Goal: Information Seeking & Learning: Learn about a topic

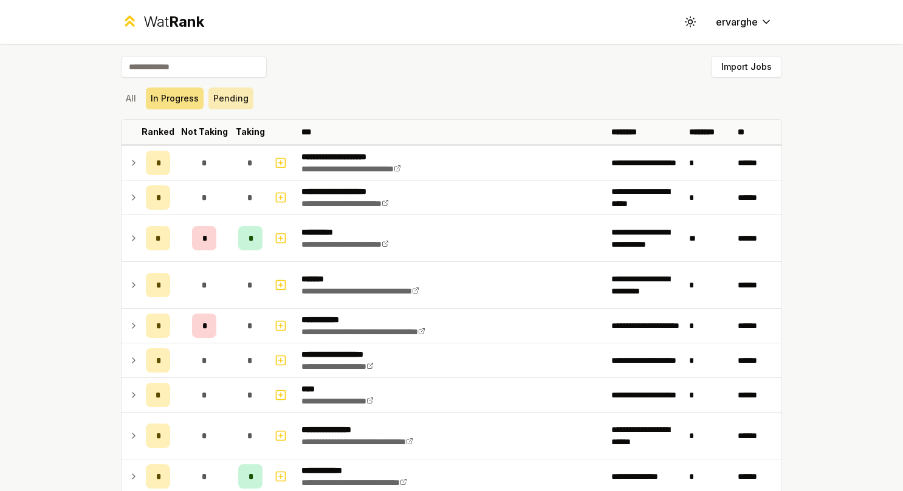
click at [215, 95] on button "Pending" at bounding box center [230, 98] width 45 height 22
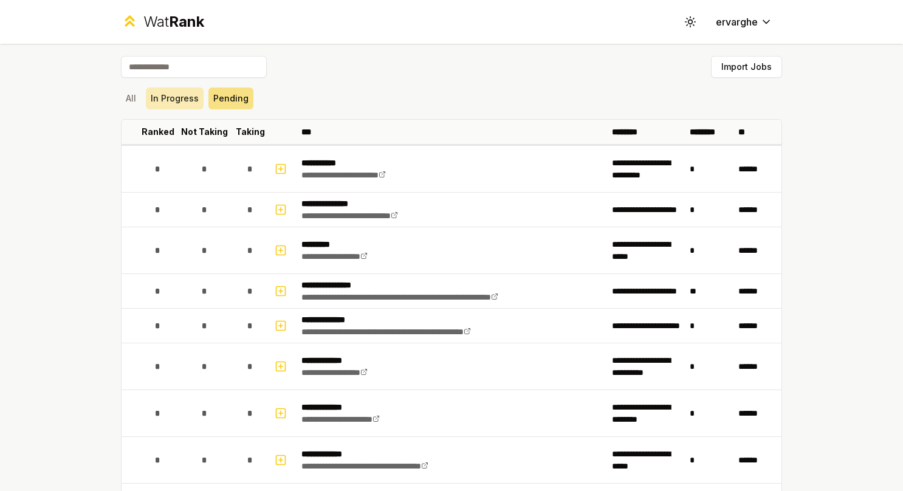
drag, startPoint x: 176, startPoint y: 97, endPoint x: 187, endPoint y: 93, distance: 11.2
click at [176, 97] on button "In Progress" at bounding box center [175, 98] width 58 height 22
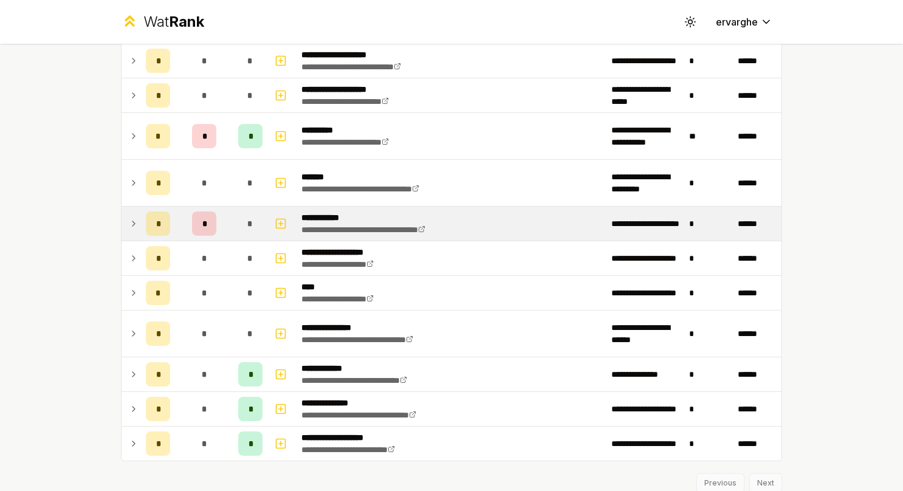
scroll to position [84, 0]
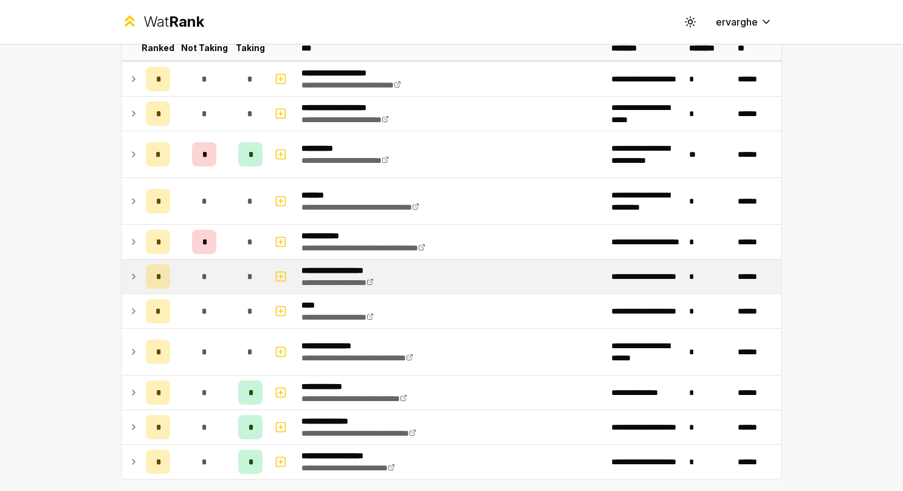
click at [130, 278] on icon at bounding box center [134, 276] width 10 height 15
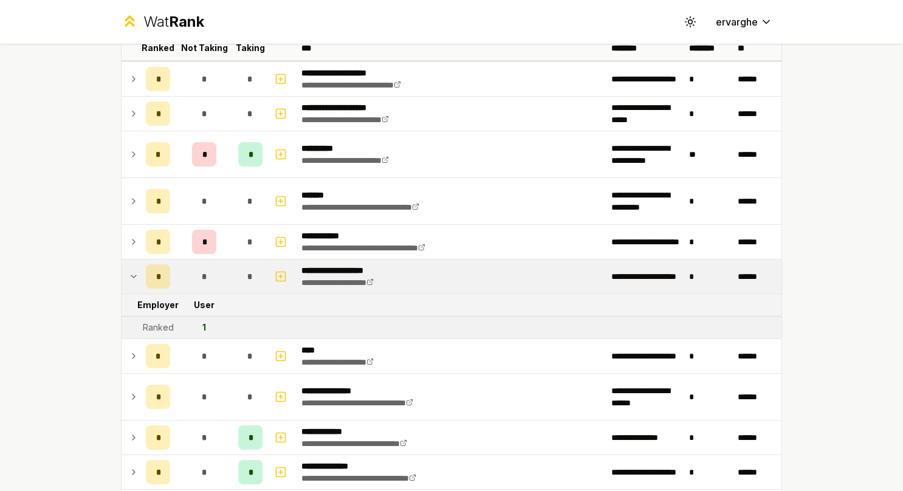
click at [130, 278] on icon at bounding box center [134, 276] width 10 height 15
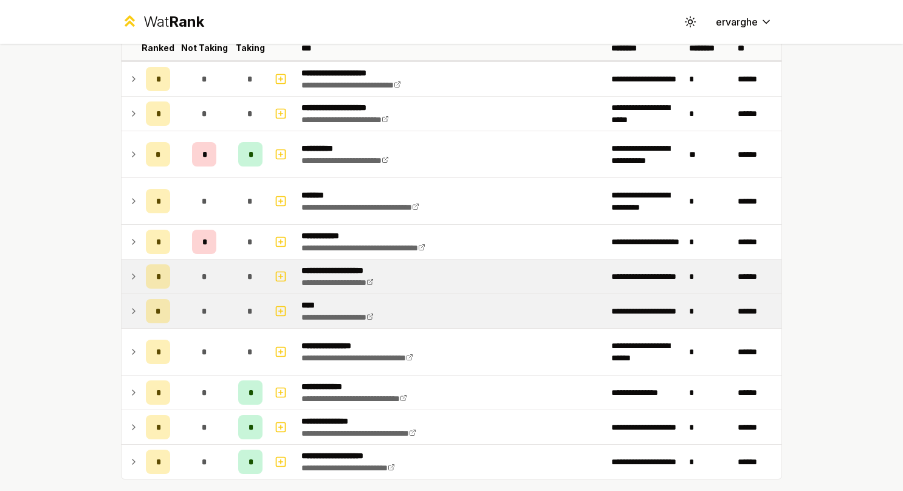
click at [123, 314] on td at bounding box center [131, 311] width 19 height 34
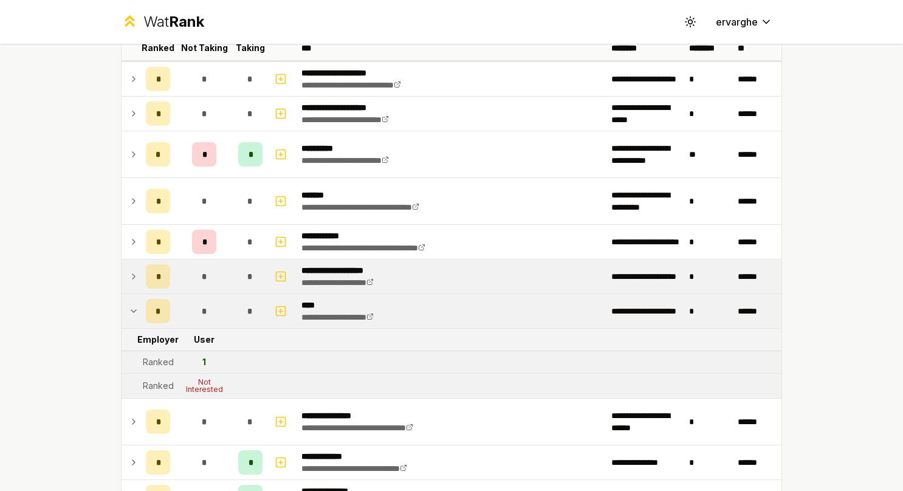
click at [123, 314] on td at bounding box center [131, 311] width 19 height 34
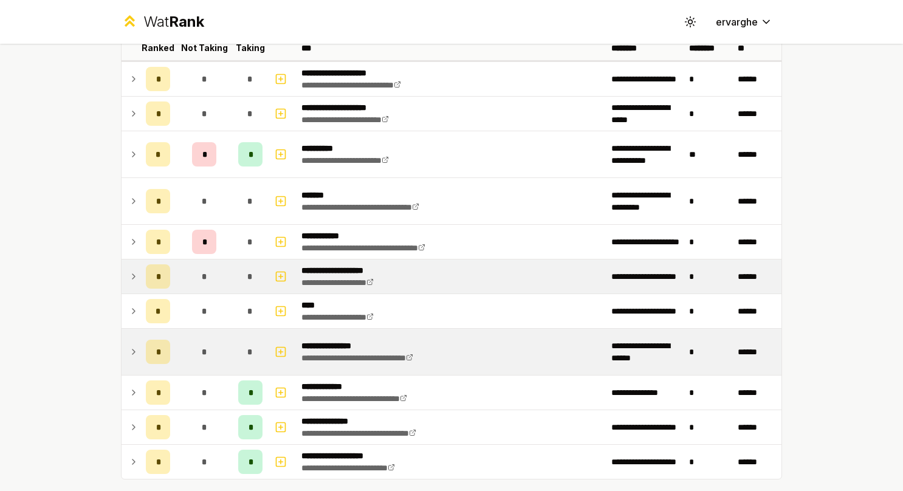
click at [129, 346] on icon at bounding box center [134, 352] width 10 height 15
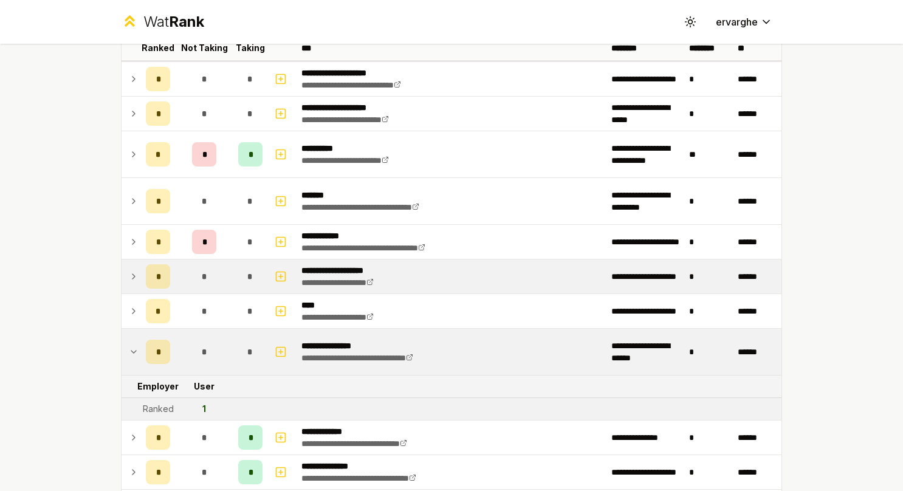
click at [129, 346] on icon at bounding box center [134, 352] width 10 height 15
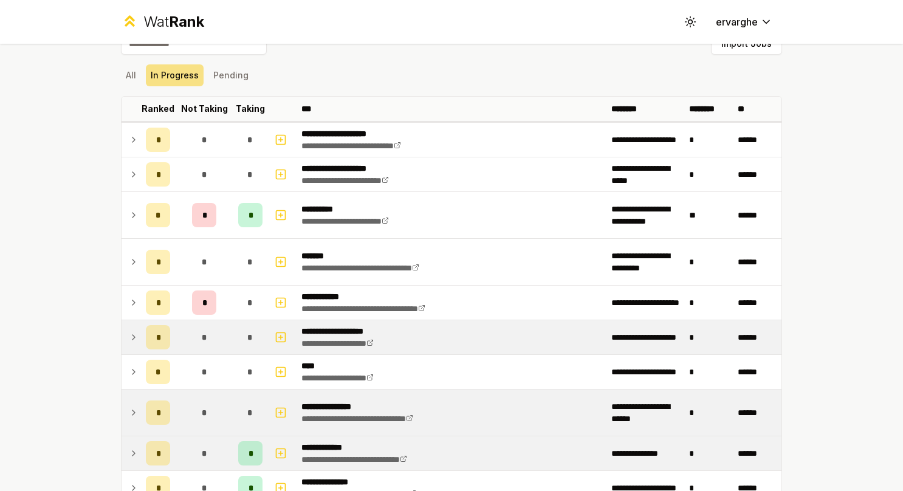
scroll to position [0, 0]
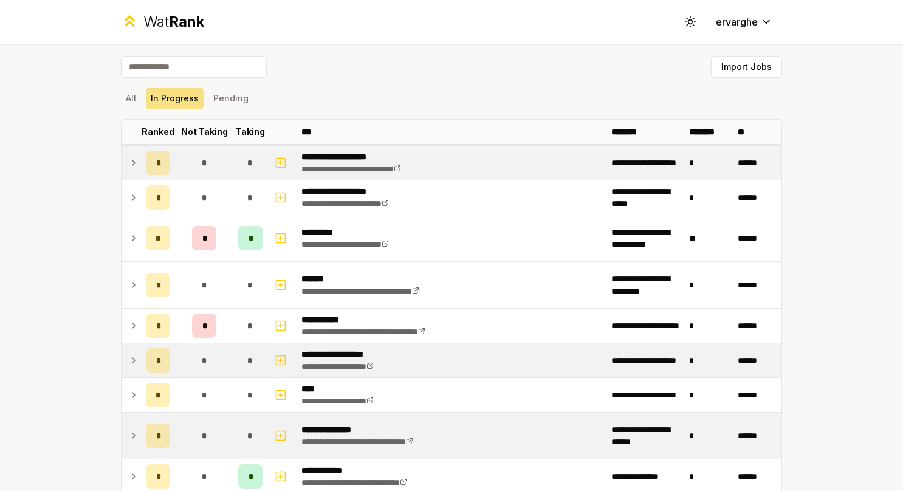
click at [129, 165] on icon at bounding box center [134, 163] width 10 height 15
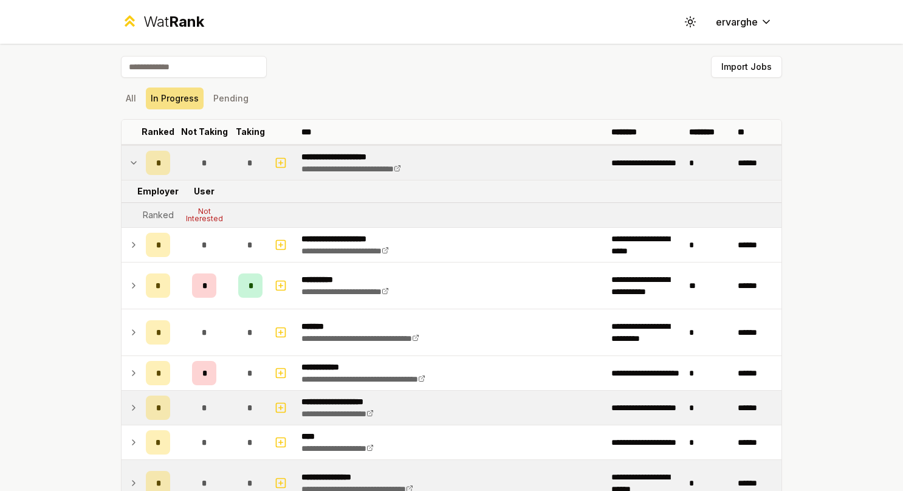
click at [129, 165] on icon at bounding box center [134, 163] width 10 height 15
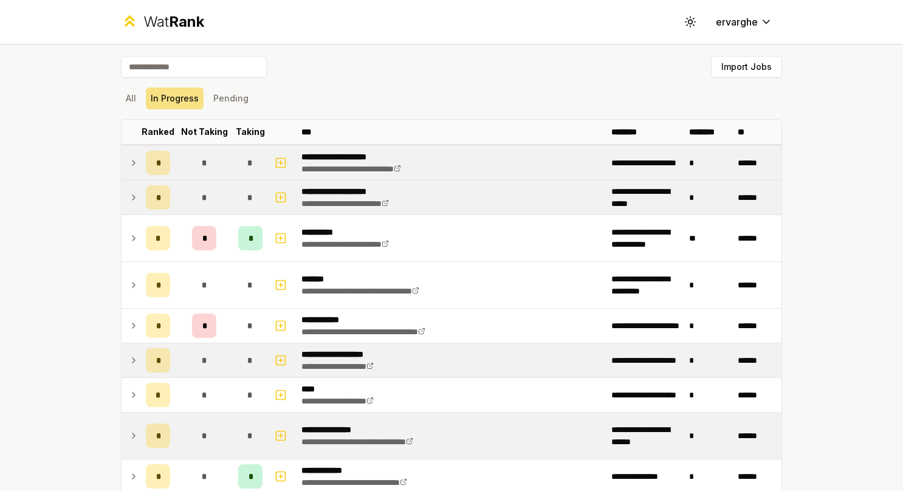
click at [131, 201] on icon at bounding box center [134, 197] width 10 height 15
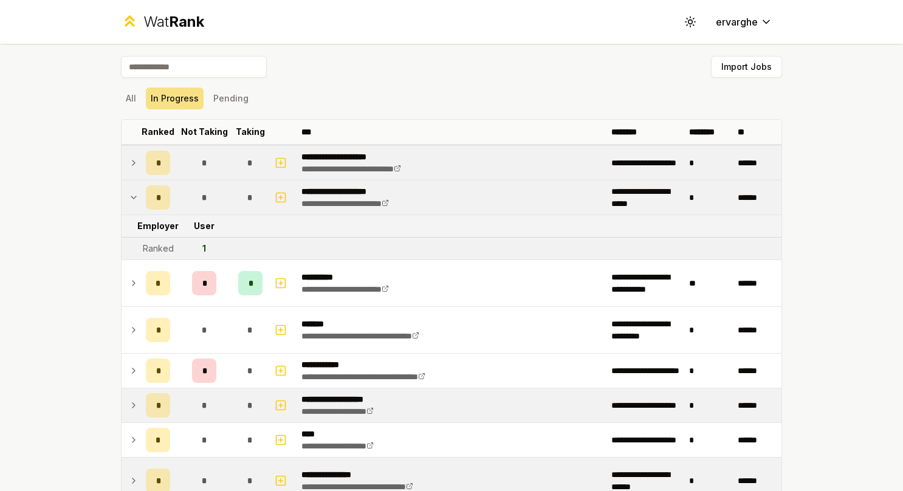
click at [131, 201] on icon at bounding box center [134, 197] width 10 height 15
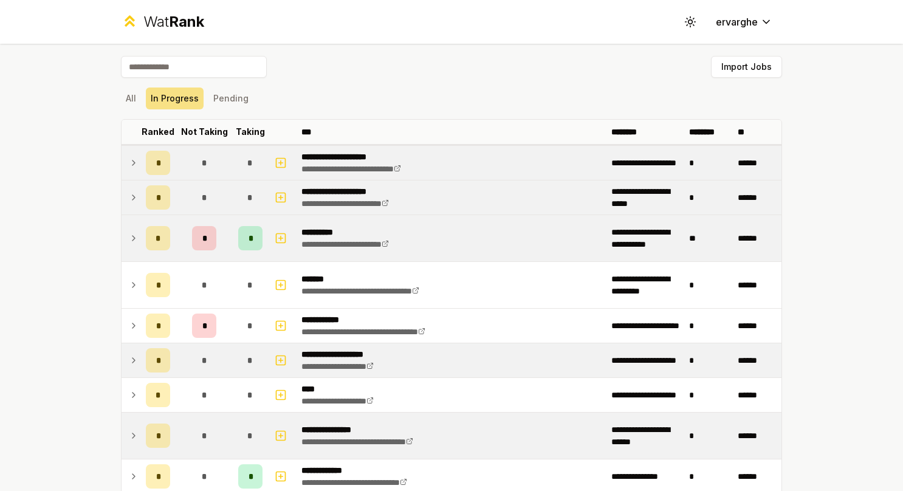
click at [129, 232] on icon at bounding box center [134, 238] width 10 height 15
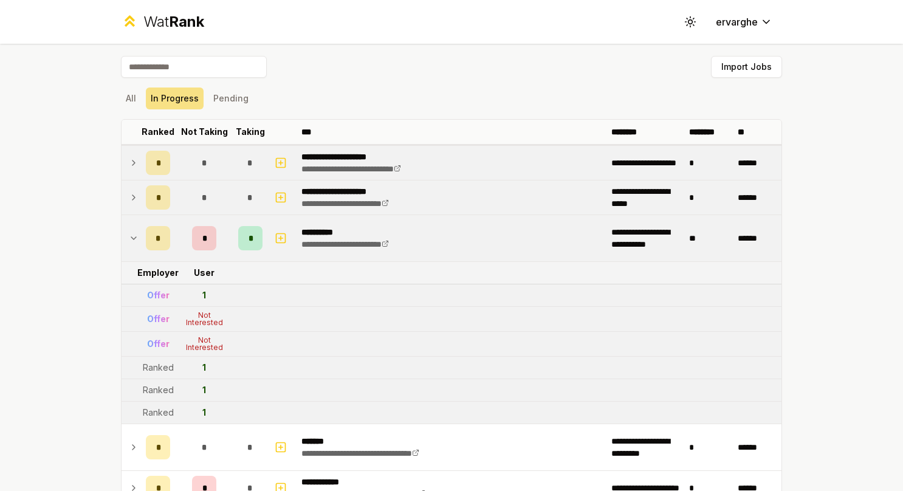
click at [129, 232] on icon at bounding box center [134, 238] width 10 height 15
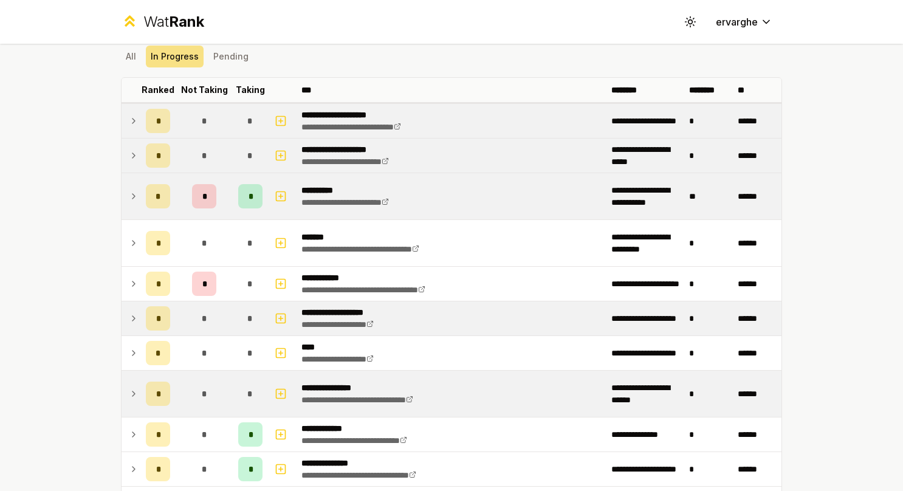
scroll to position [61, 0]
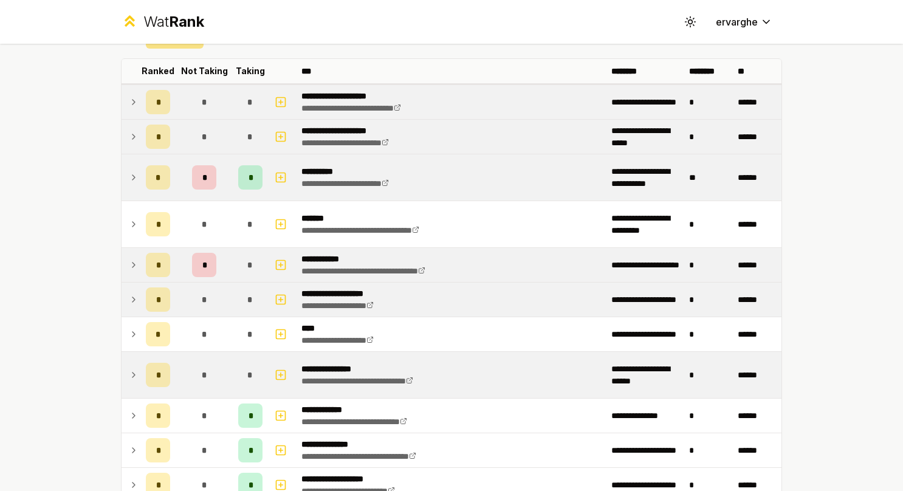
click at [129, 260] on icon at bounding box center [134, 265] width 10 height 15
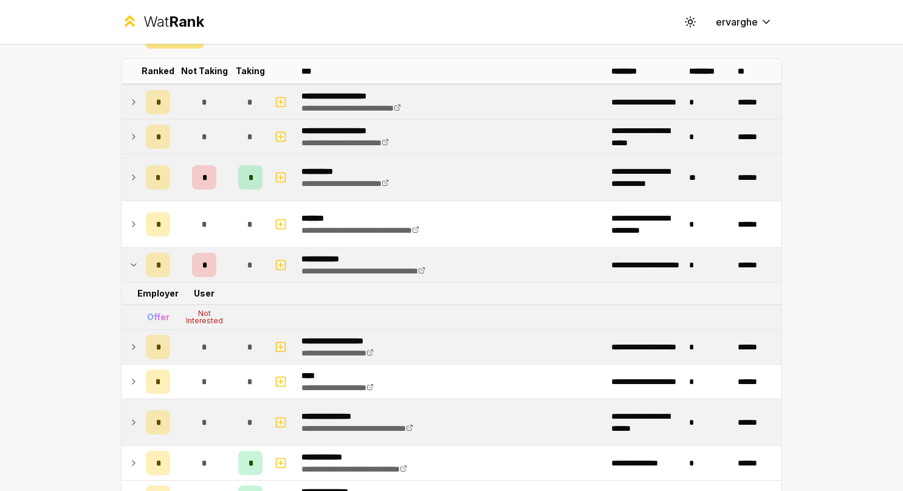
click at [129, 260] on icon at bounding box center [134, 265] width 10 height 15
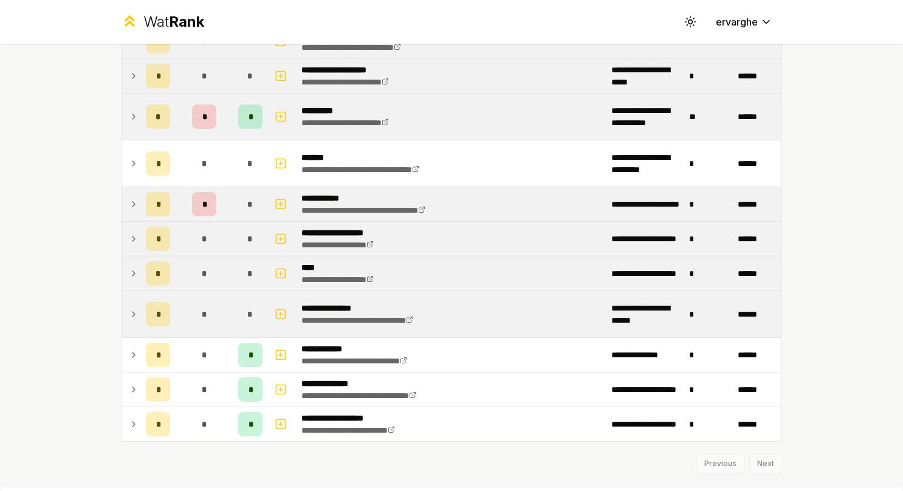
scroll to position [145, 0]
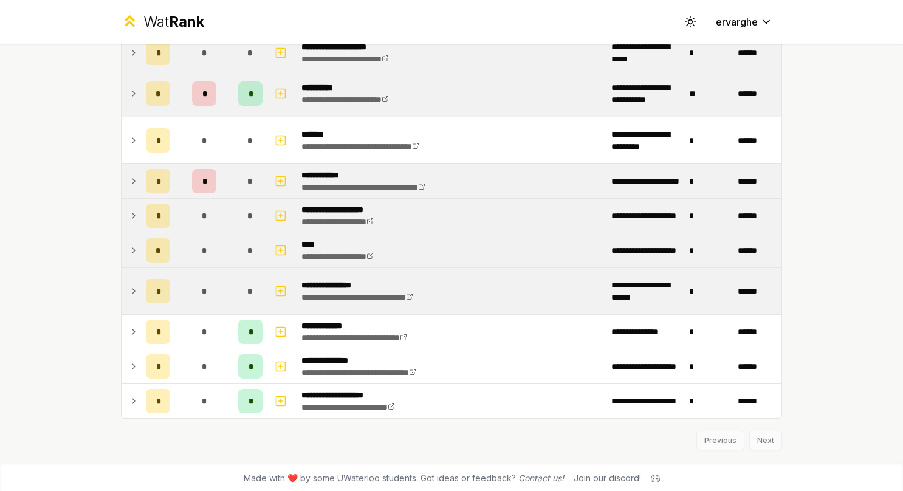
click at [129, 255] on icon at bounding box center [134, 250] width 10 height 15
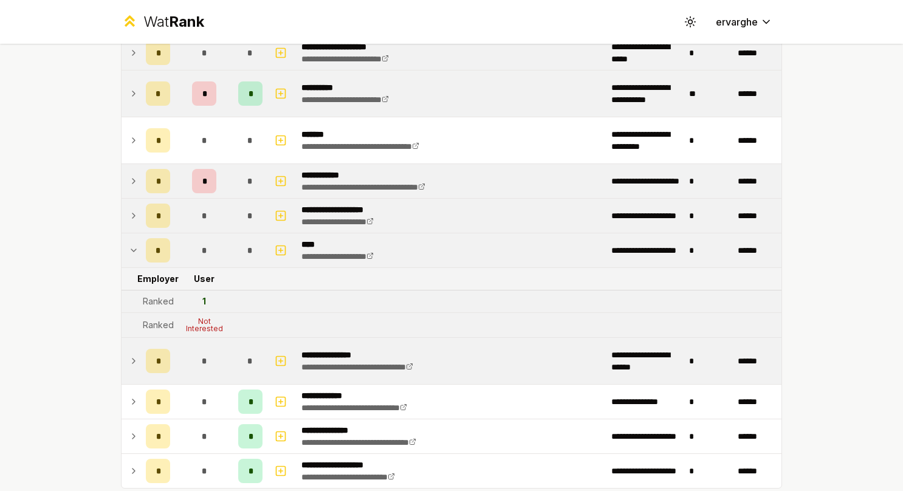
click at [129, 255] on icon at bounding box center [134, 250] width 10 height 15
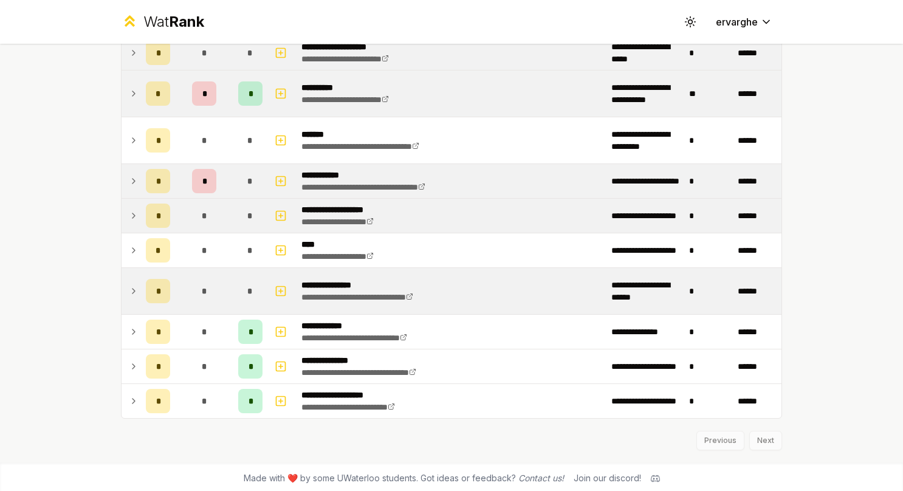
click at [134, 277] on td at bounding box center [131, 291] width 19 height 46
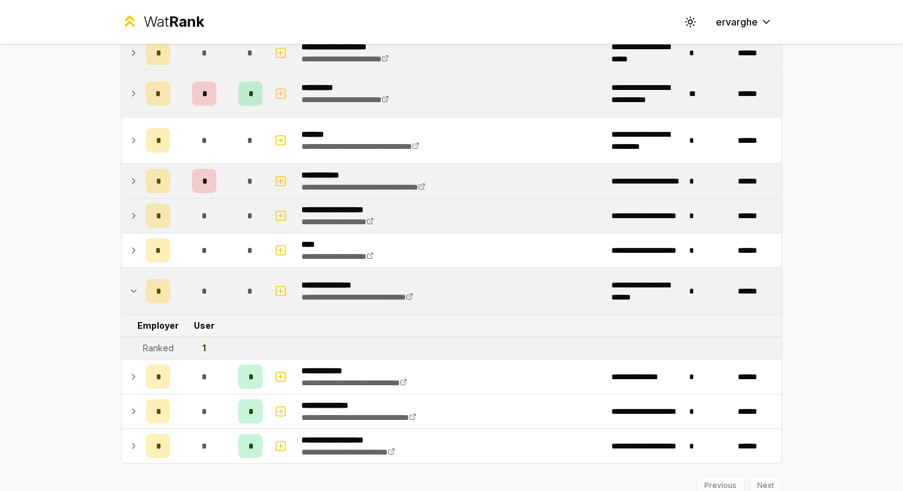
click at [134, 277] on td at bounding box center [131, 291] width 19 height 46
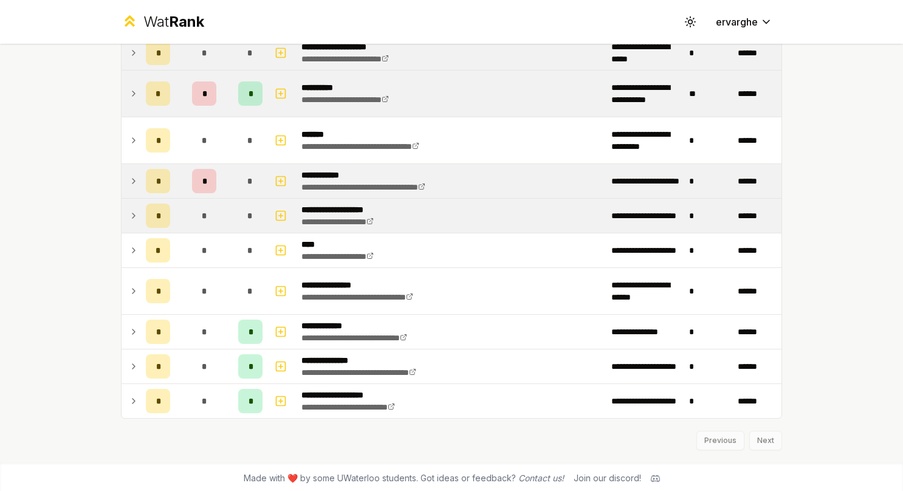
click at [134, 205] on td at bounding box center [131, 216] width 19 height 34
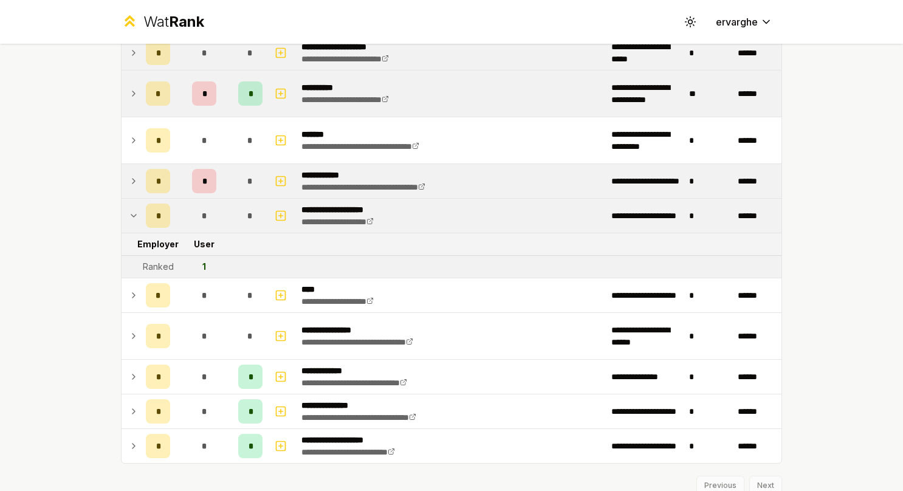
click at [134, 205] on td at bounding box center [131, 216] width 19 height 34
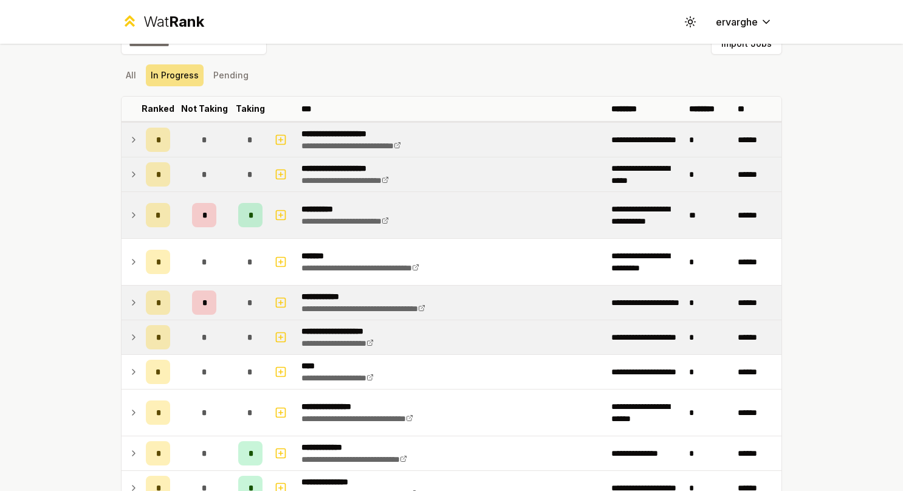
scroll to position [0, 0]
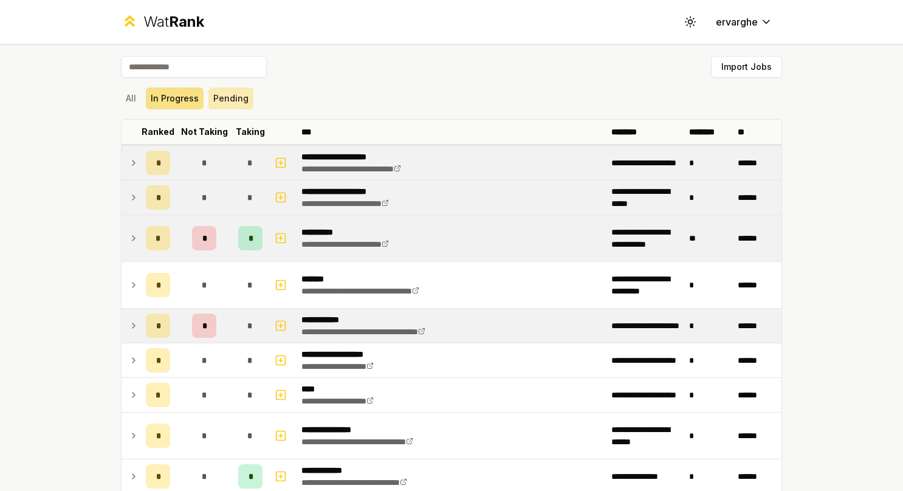
click at [224, 102] on button "Pending" at bounding box center [230, 98] width 45 height 22
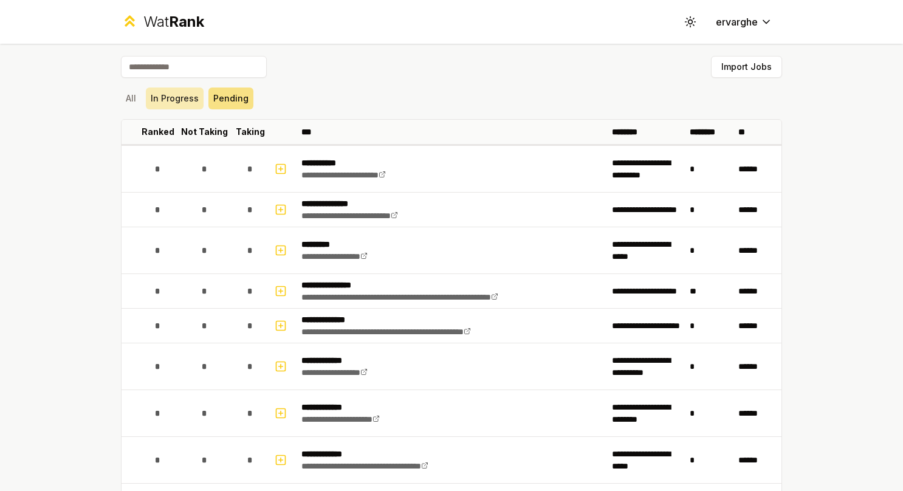
click at [179, 100] on button "In Progress" at bounding box center [175, 98] width 58 height 22
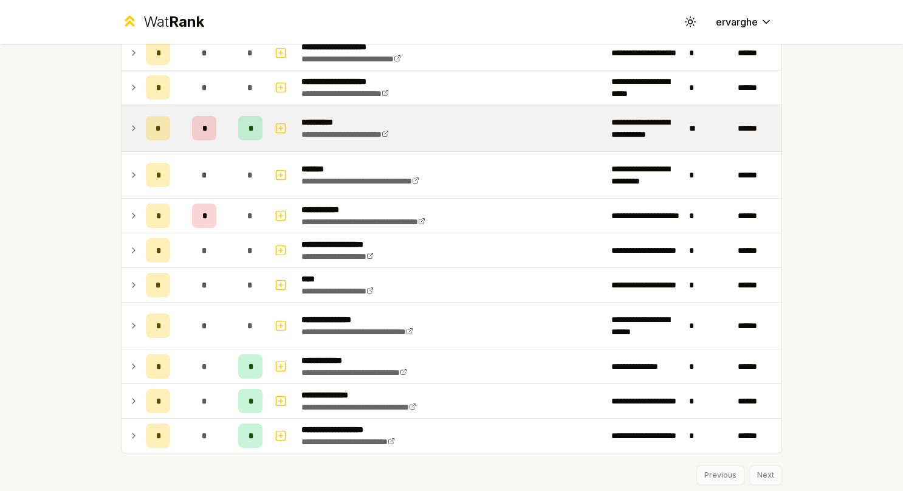
scroll to position [122, 0]
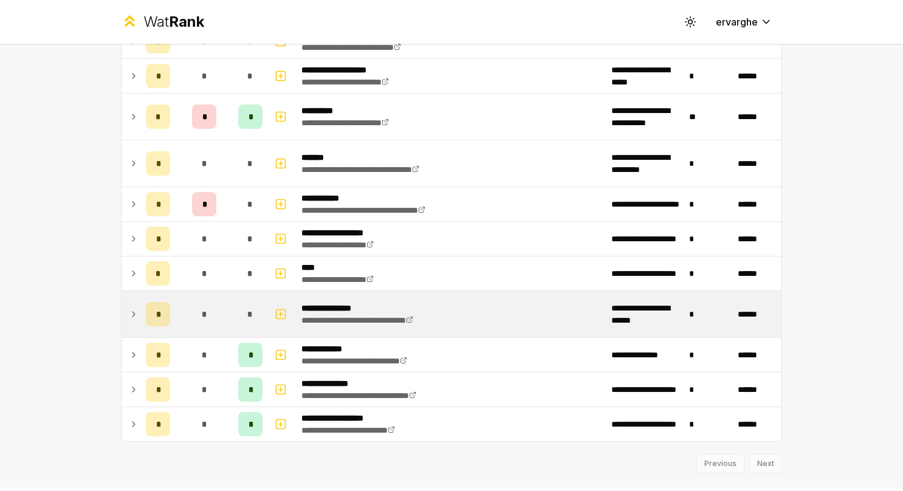
click at [129, 300] on td at bounding box center [131, 314] width 19 height 46
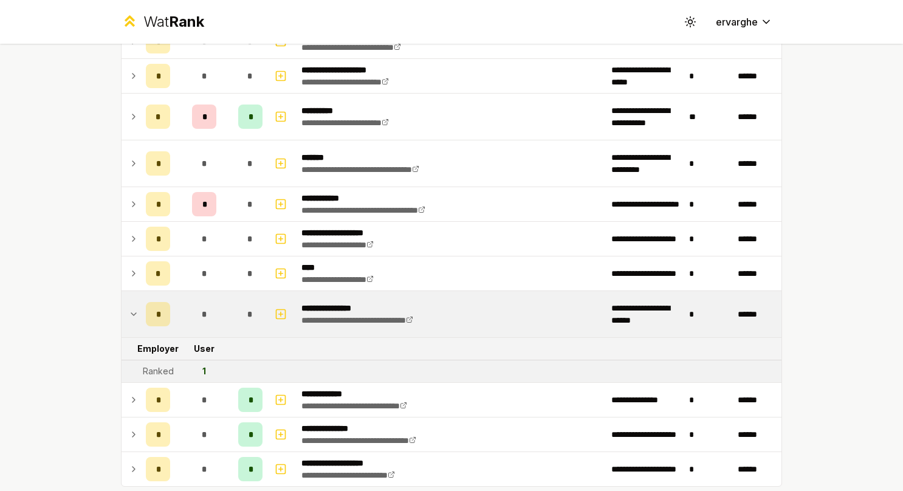
click at [129, 300] on td at bounding box center [131, 314] width 19 height 46
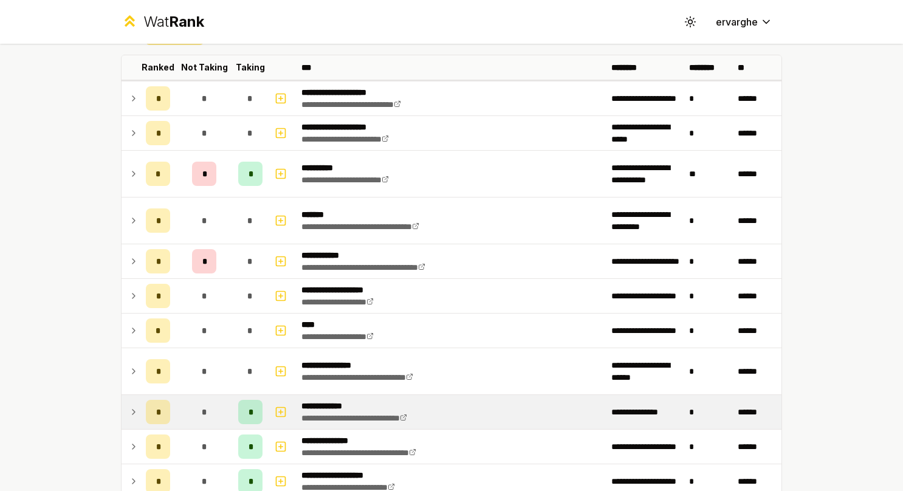
scroll to position [0, 0]
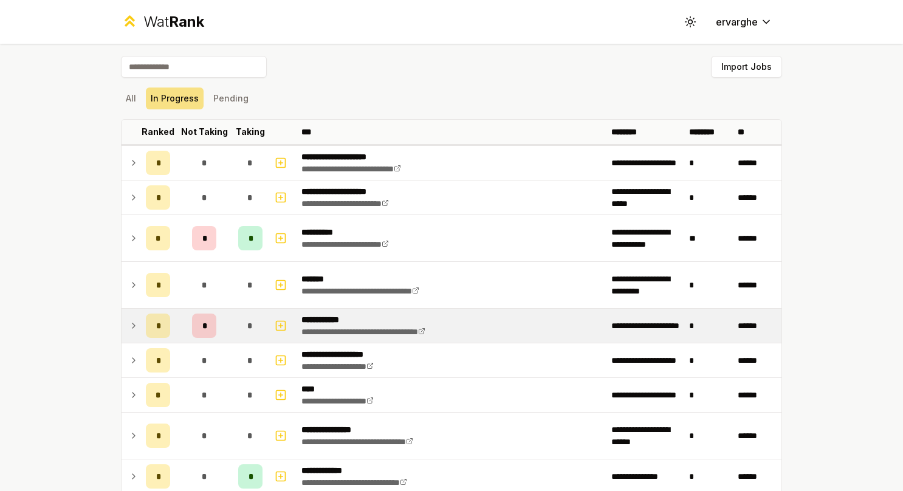
click at [131, 326] on icon at bounding box center [134, 325] width 10 height 15
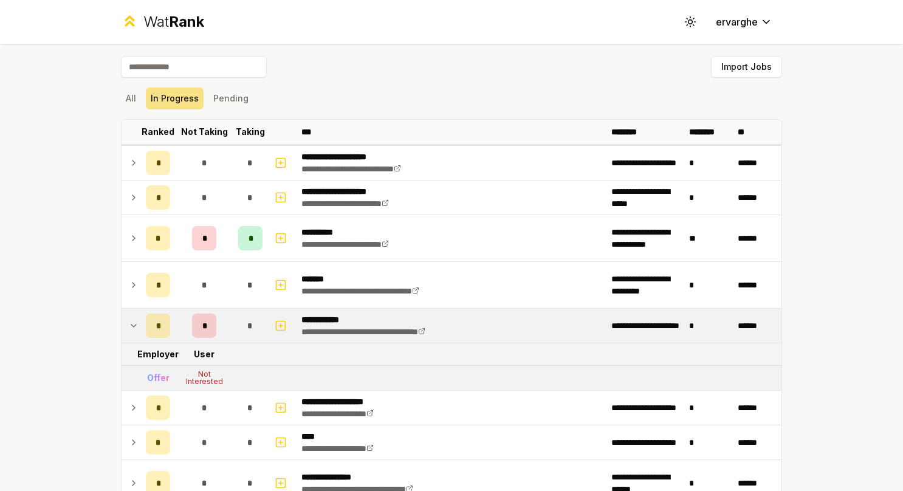
click at [131, 326] on icon at bounding box center [134, 325] width 10 height 15
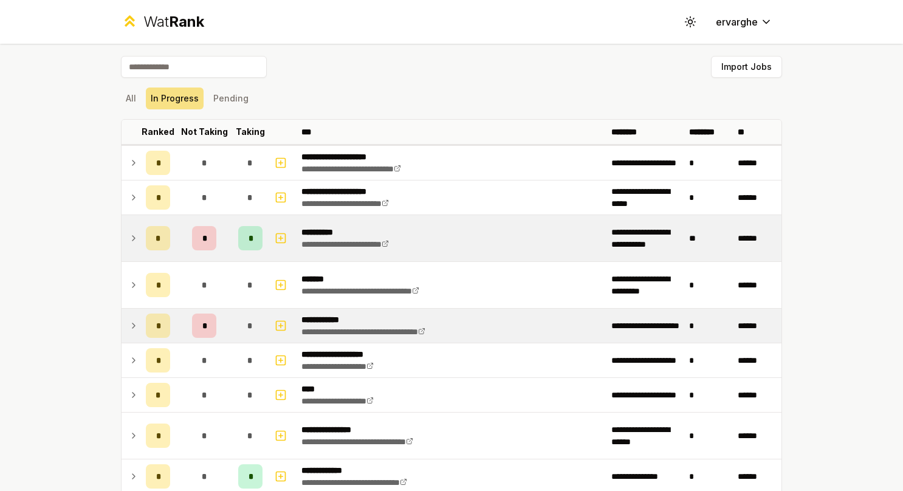
click at [129, 241] on icon at bounding box center [134, 238] width 10 height 15
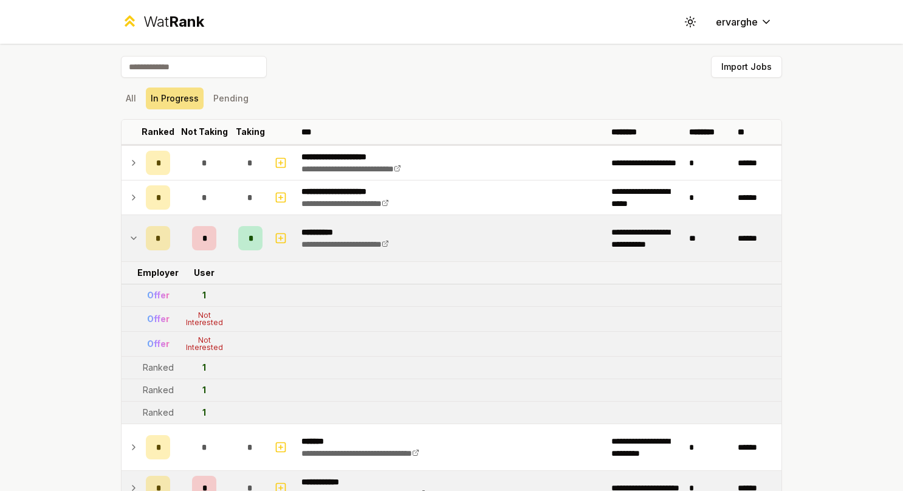
click at [129, 241] on icon at bounding box center [134, 238] width 10 height 15
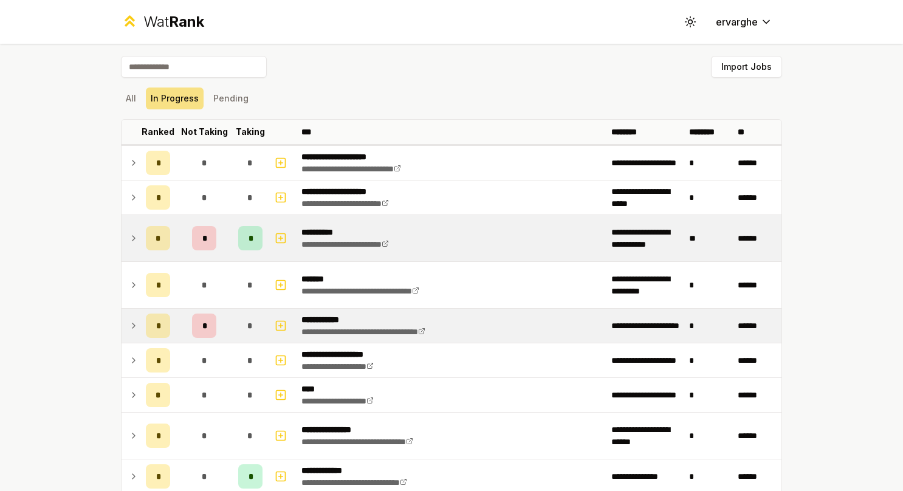
click at [129, 241] on icon at bounding box center [134, 238] width 10 height 15
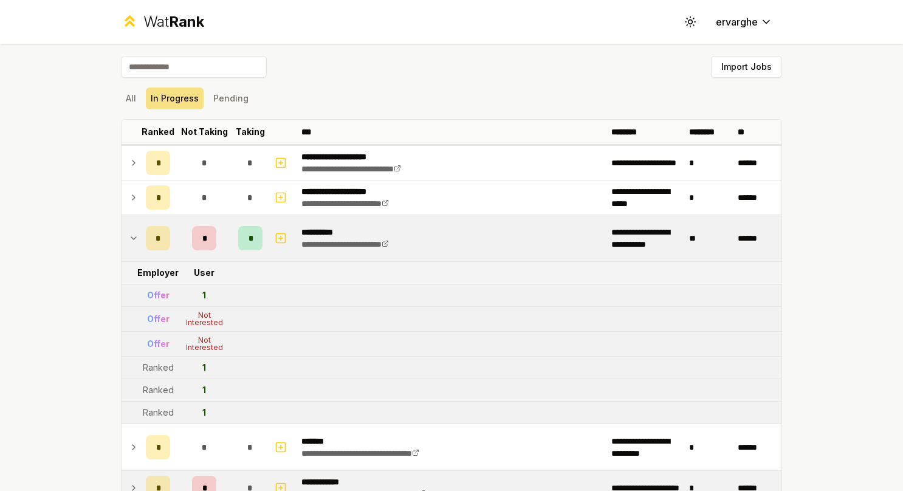
click at [211, 343] on div "Not Interested" at bounding box center [204, 344] width 49 height 15
click at [129, 232] on icon at bounding box center [134, 238] width 10 height 15
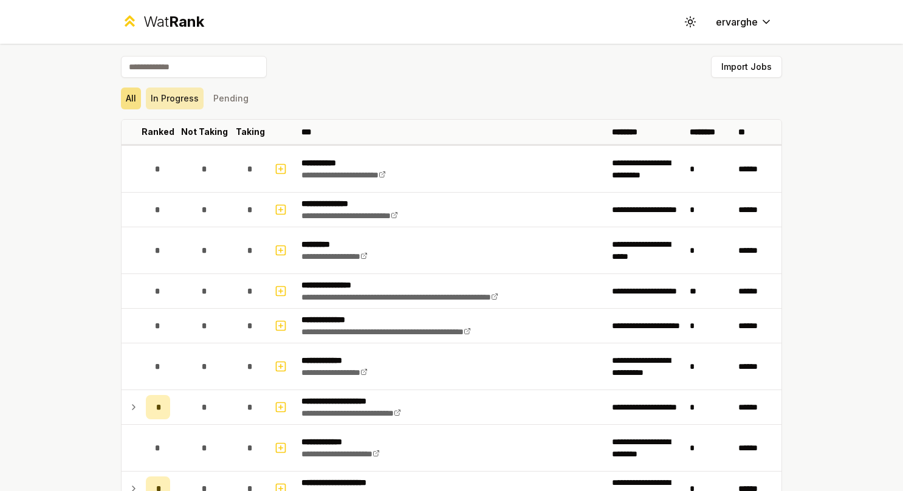
click at [182, 103] on button "In Progress" at bounding box center [175, 98] width 58 height 22
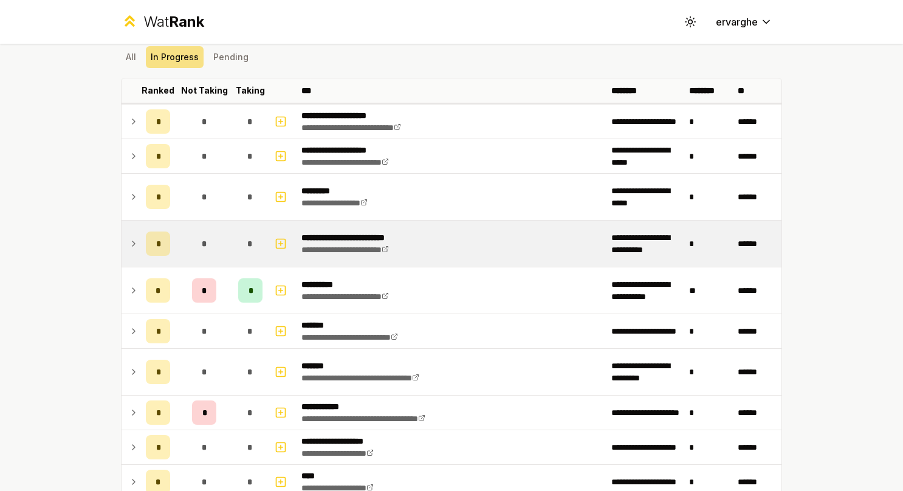
scroll to position [61, 0]
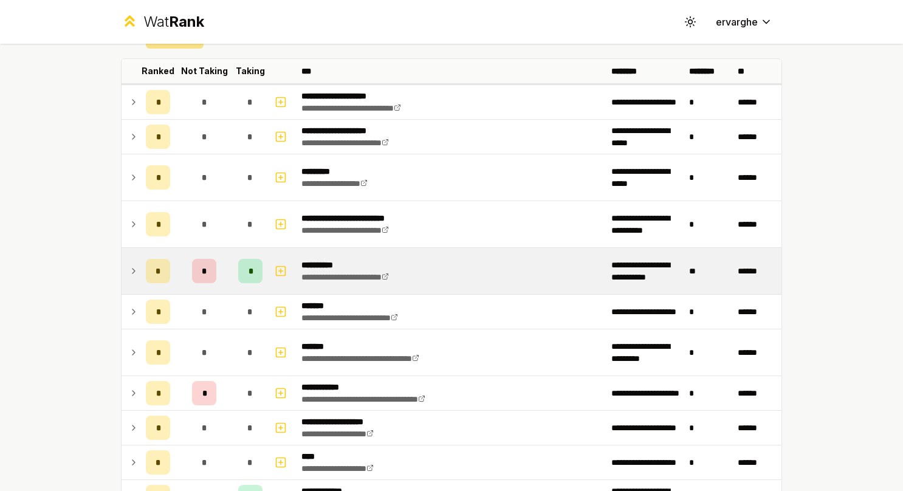
click at [122, 265] on td at bounding box center [131, 271] width 19 height 46
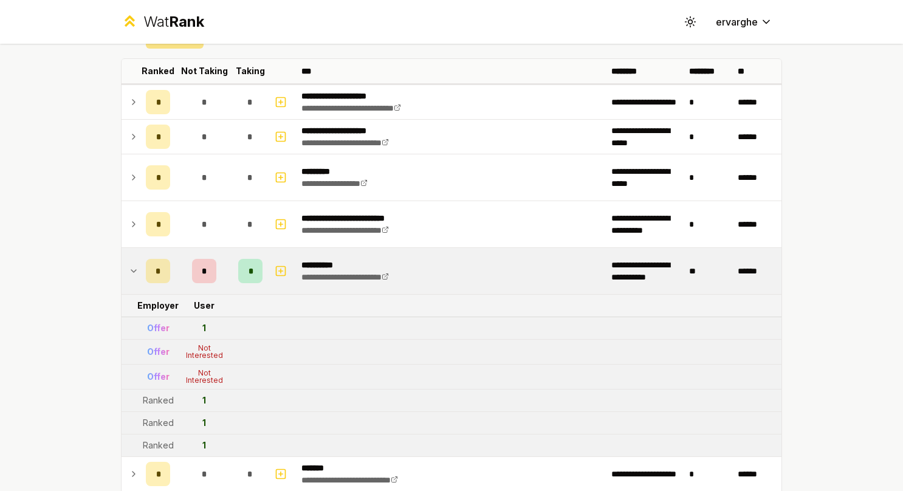
scroll to position [122, 0]
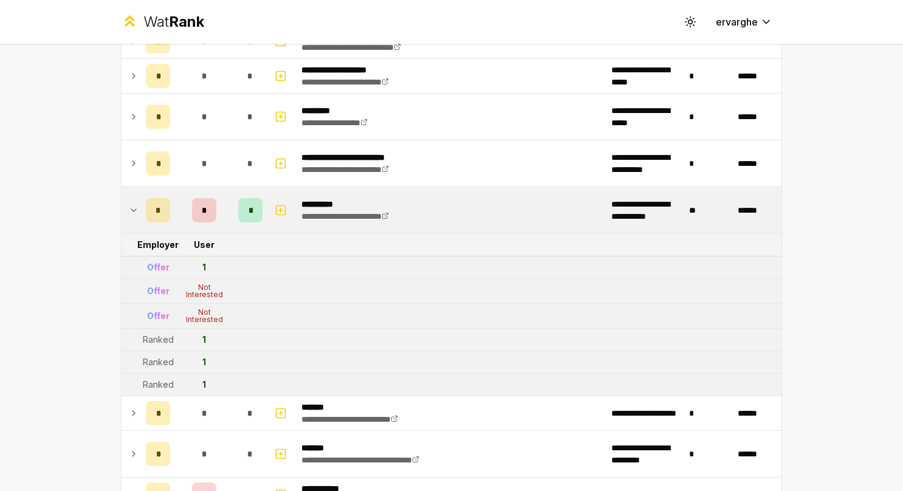
click at [123, 212] on td at bounding box center [131, 210] width 19 height 46
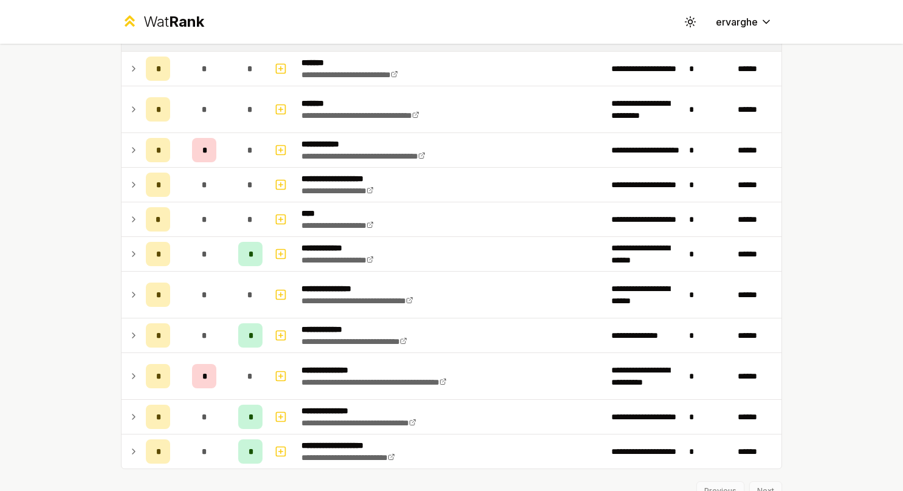
scroll to position [354, 0]
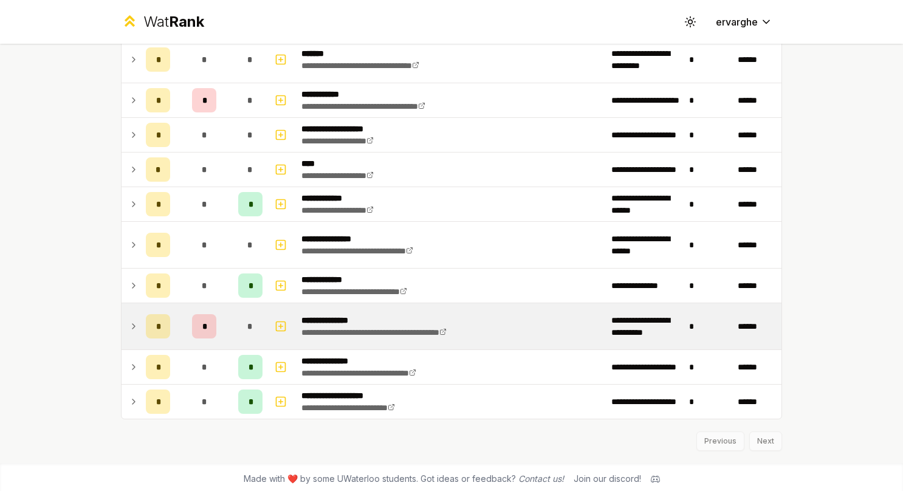
click at [122, 328] on td at bounding box center [131, 326] width 19 height 46
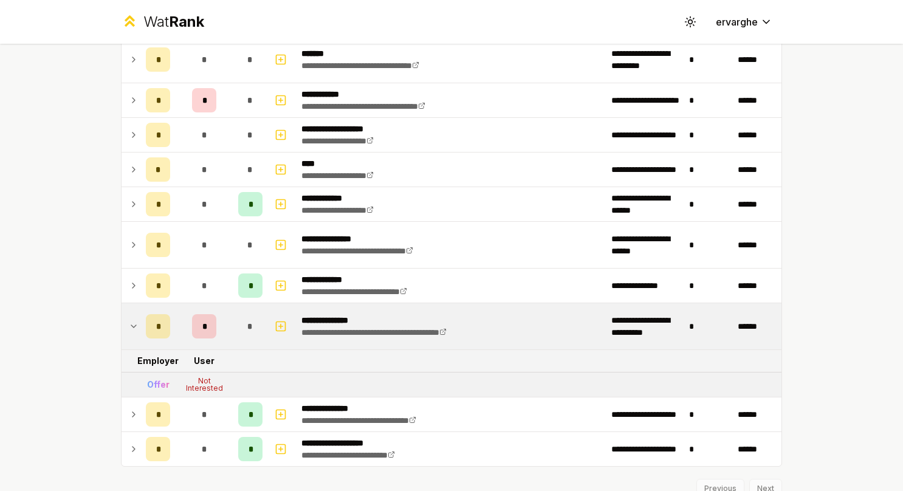
click at [122, 328] on td at bounding box center [131, 326] width 19 height 46
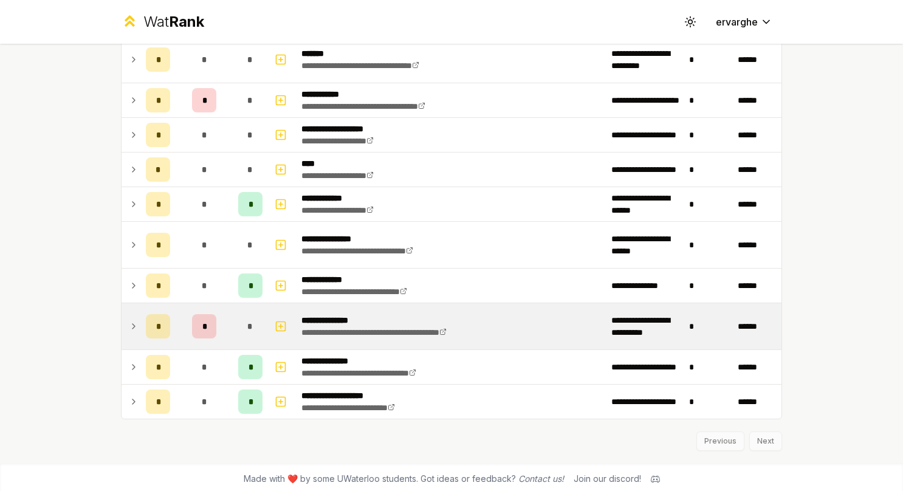
scroll to position [293, 0]
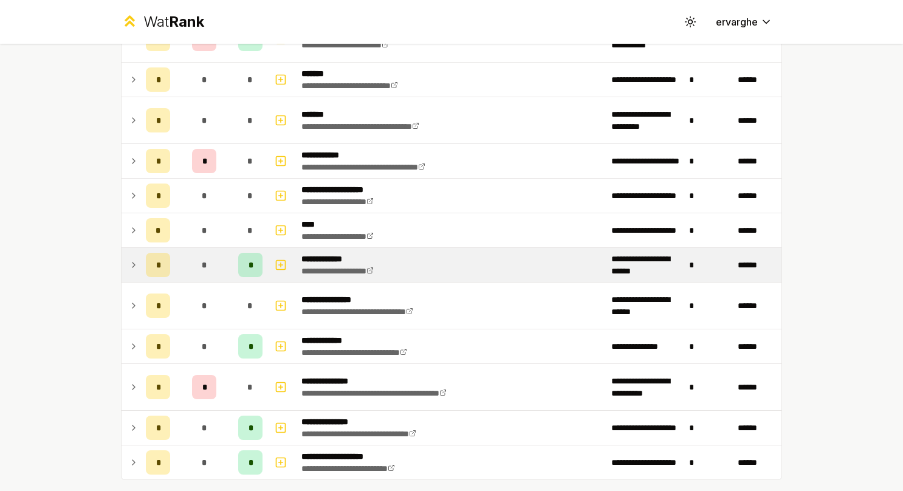
click at [129, 260] on icon at bounding box center [134, 265] width 10 height 15
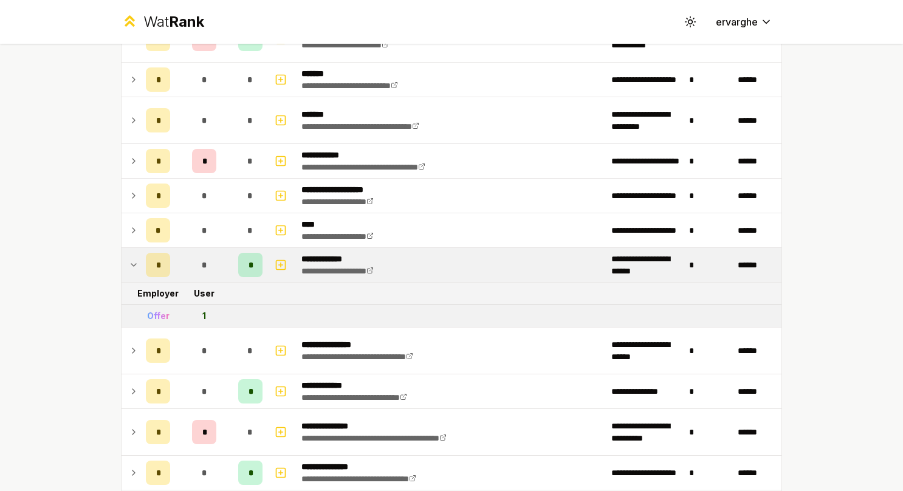
click at [129, 260] on icon at bounding box center [134, 265] width 10 height 15
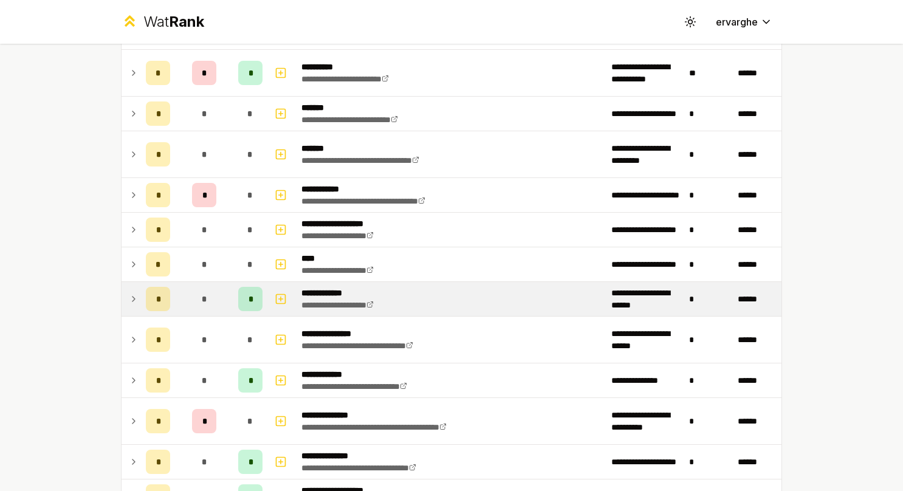
scroll to position [232, 0]
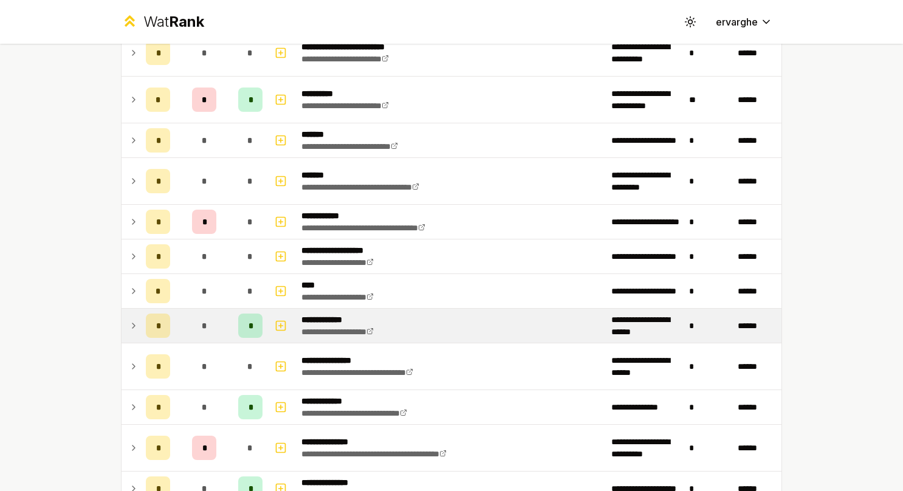
click at [129, 260] on icon at bounding box center [134, 256] width 10 height 15
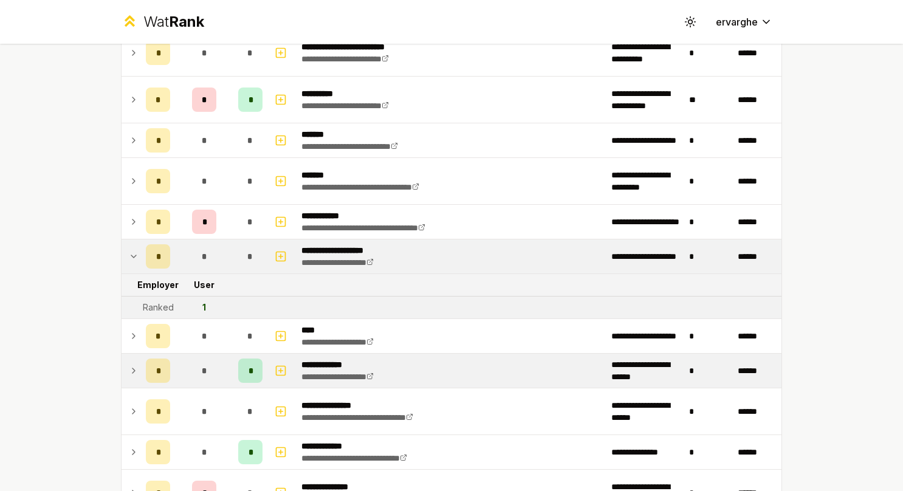
click at [129, 260] on icon at bounding box center [134, 256] width 10 height 15
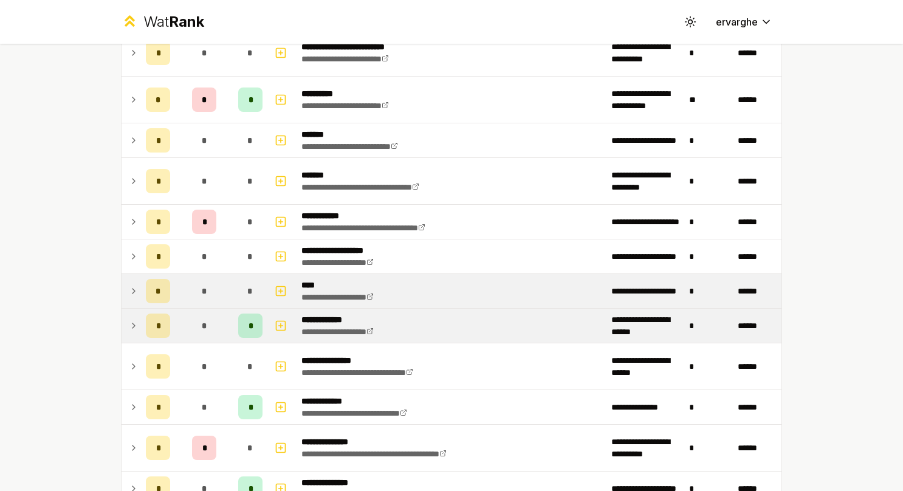
click at [129, 295] on icon at bounding box center [134, 291] width 10 height 15
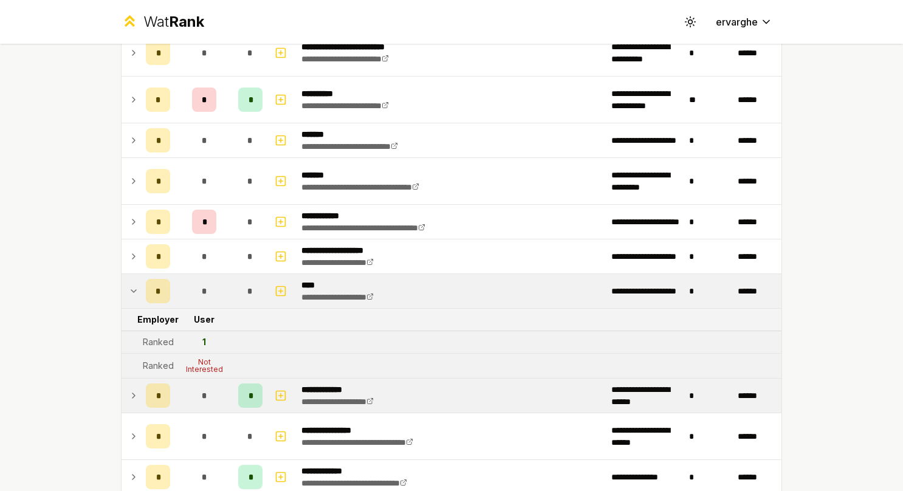
click at [129, 295] on icon at bounding box center [134, 291] width 10 height 15
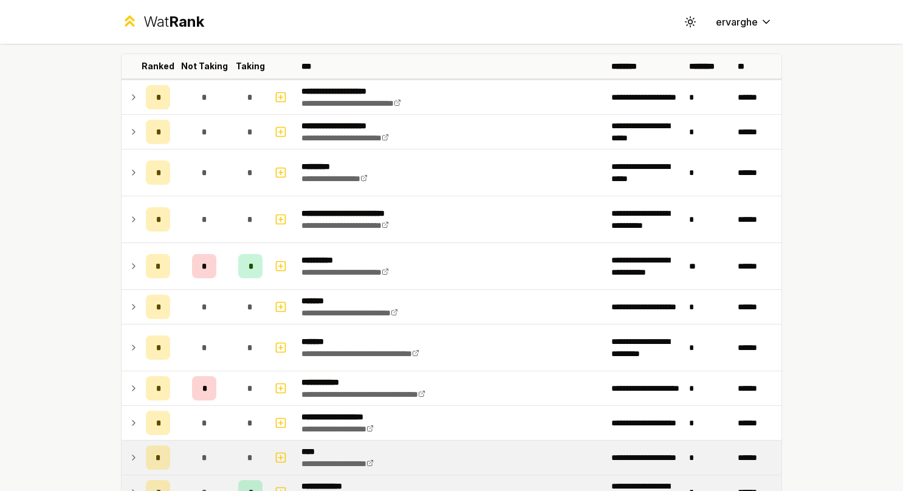
scroll to position [50, 0]
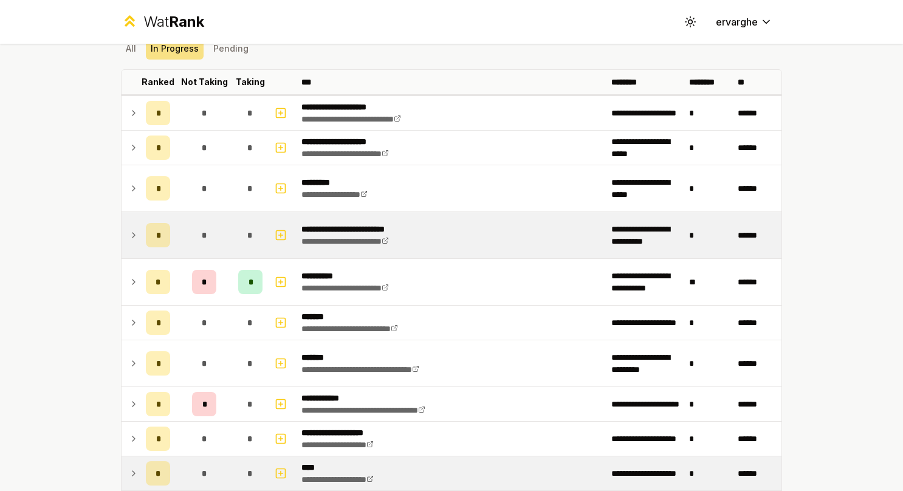
click at [131, 244] on td at bounding box center [131, 235] width 19 height 46
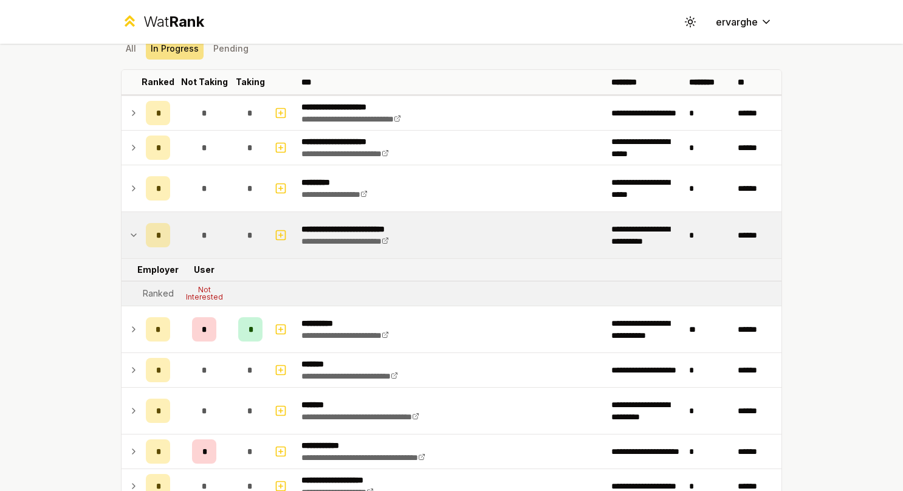
click at [131, 244] on td at bounding box center [131, 235] width 19 height 46
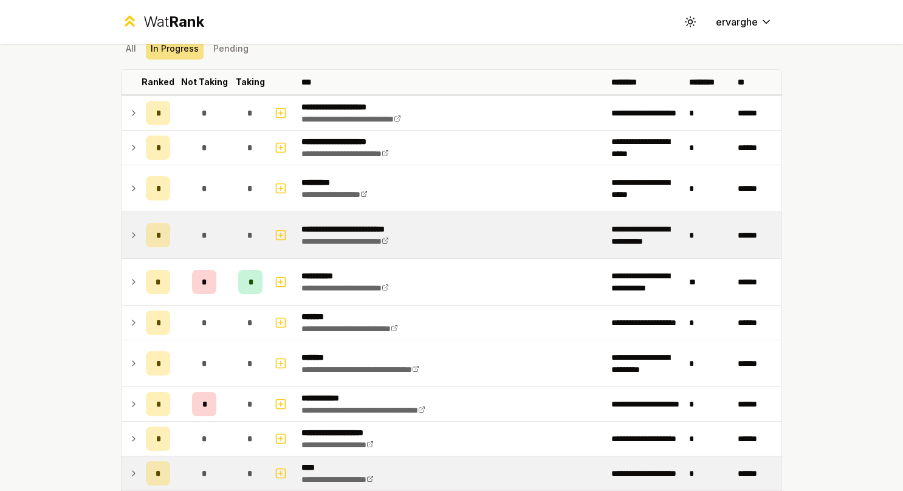
scroll to position [0, 0]
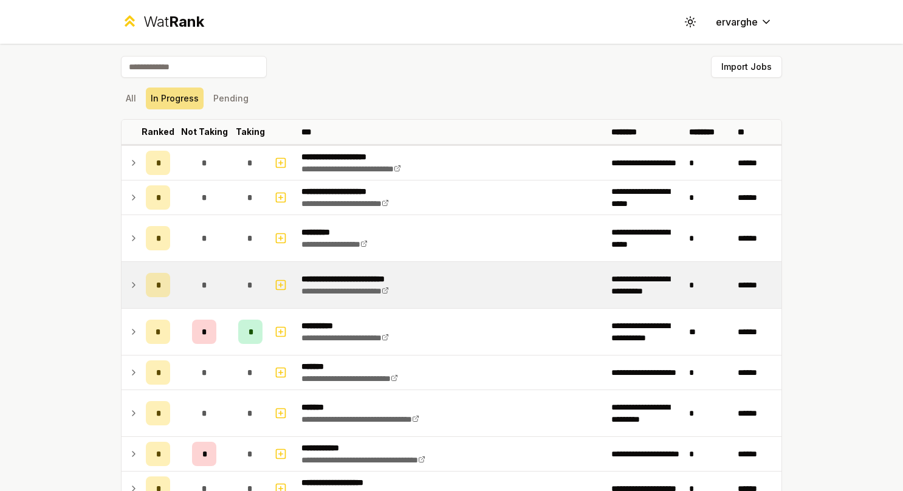
click at [131, 244] on icon at bounding box center [134, 238] width 10 height 15
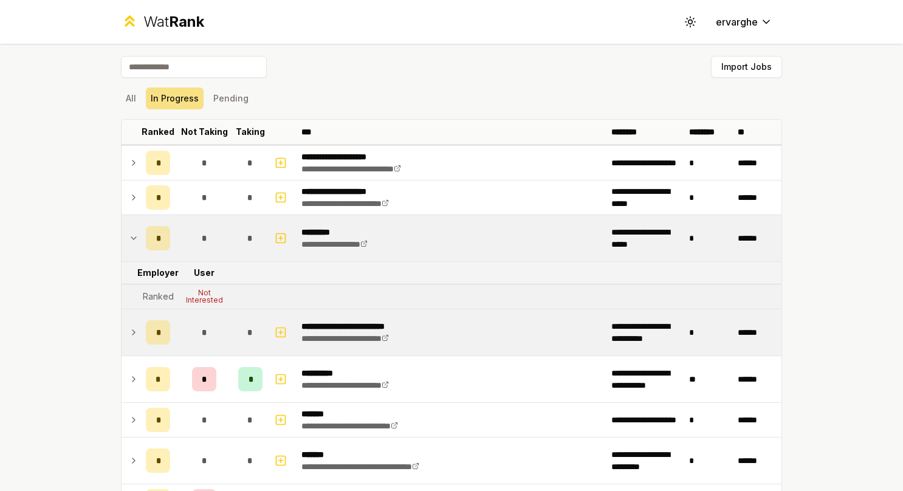
click at [131, 244] on icon at bounding box center [134, 238] width 10 height 15
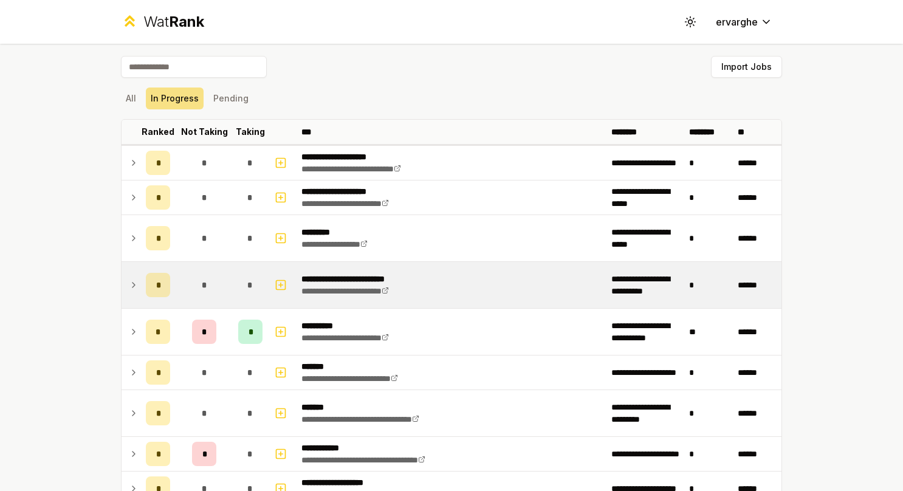
click at [131, 244] on icon at bounding box center [134, 238] width 10 height 15
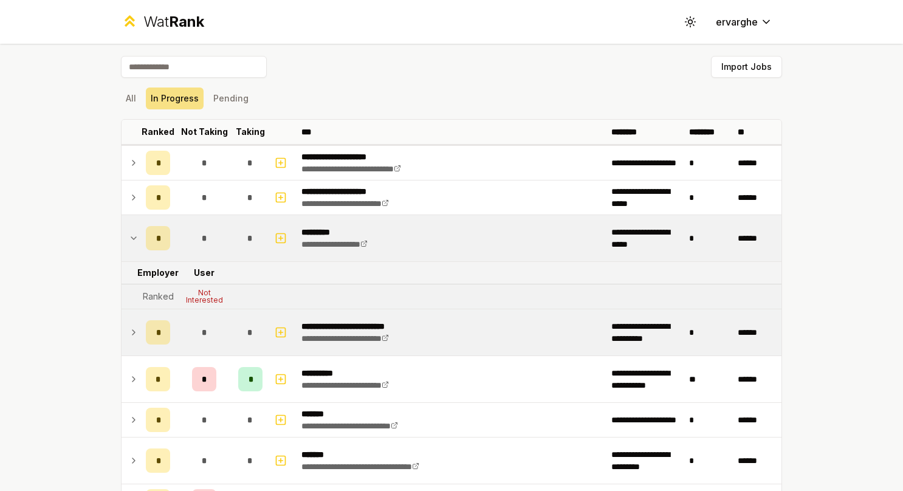
click at [131, 244] on icon at bounding box center [134, 238] width 10 height 15
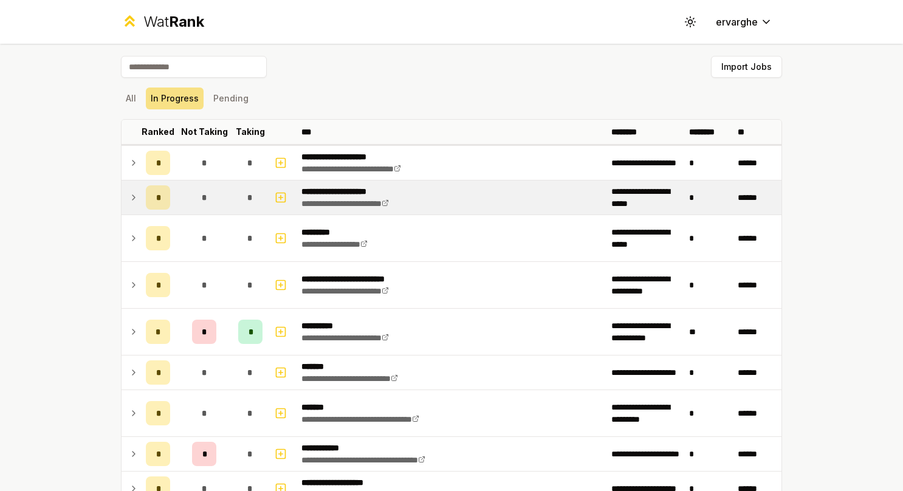
click at [129, 203] on icon at bounding box center [134, 197] width 10 height 15
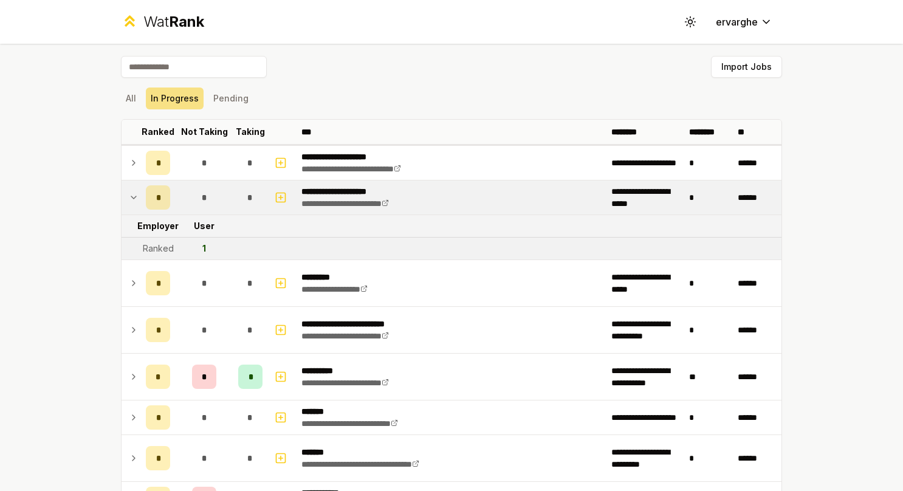
click at [129, 203] on icon at bounding box center [134, 197] width 10 height 15
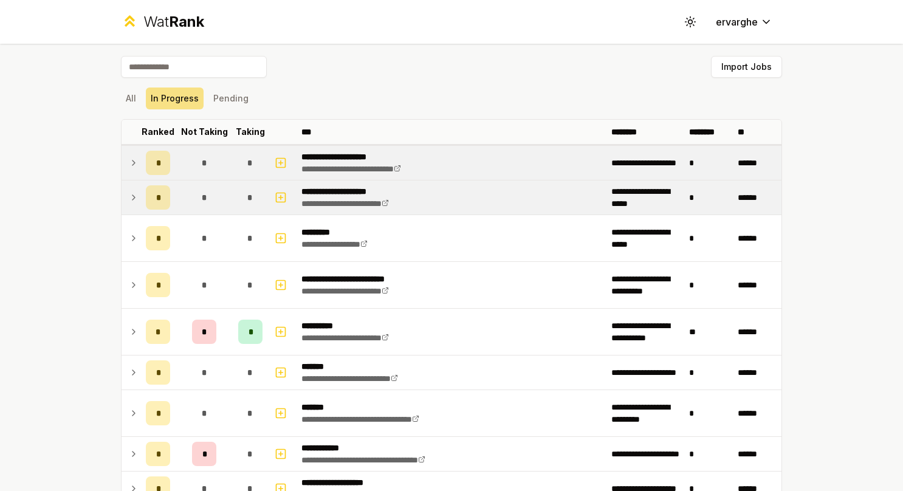
click at [131, 157] on icon at bounding box center [134, 163] width 10 height 15
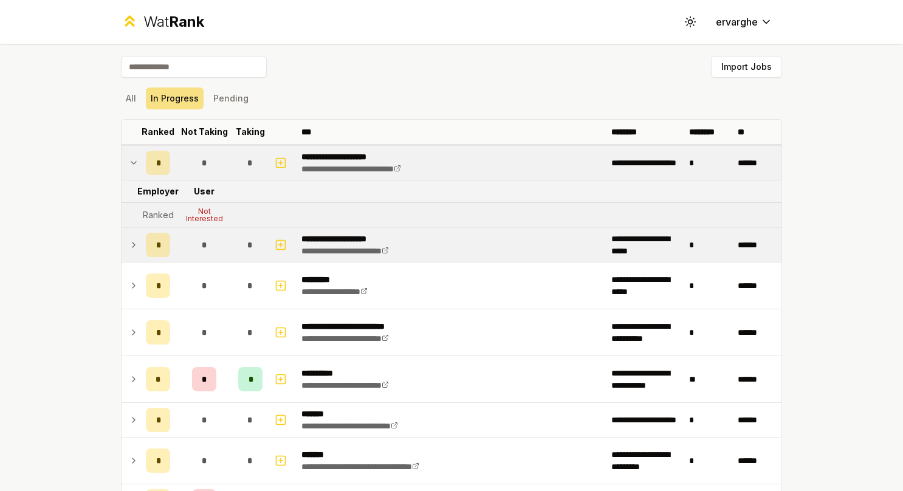
click at [131, 157] on icon at bounding box center [134, 163] width 10 height 15
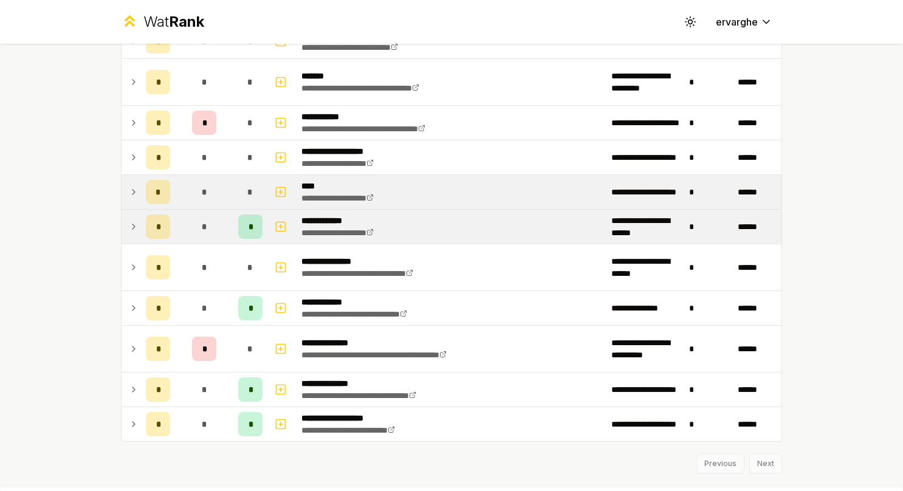
scroll to position [354, 0]
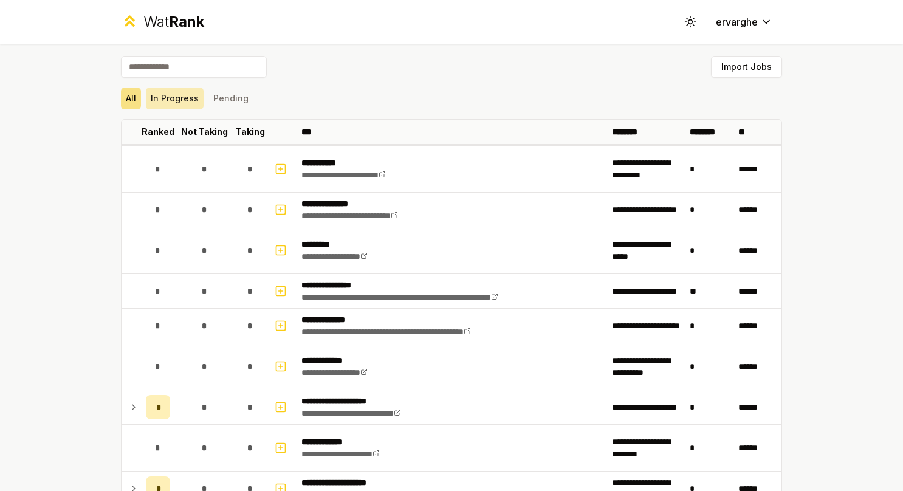
click at [177, 94] on button "In Progress" at bounding box center [175, 98] width 58 height 22
click at [182, 93] on button "In Progress" at bounding box center [175, 98] width 58 height 22
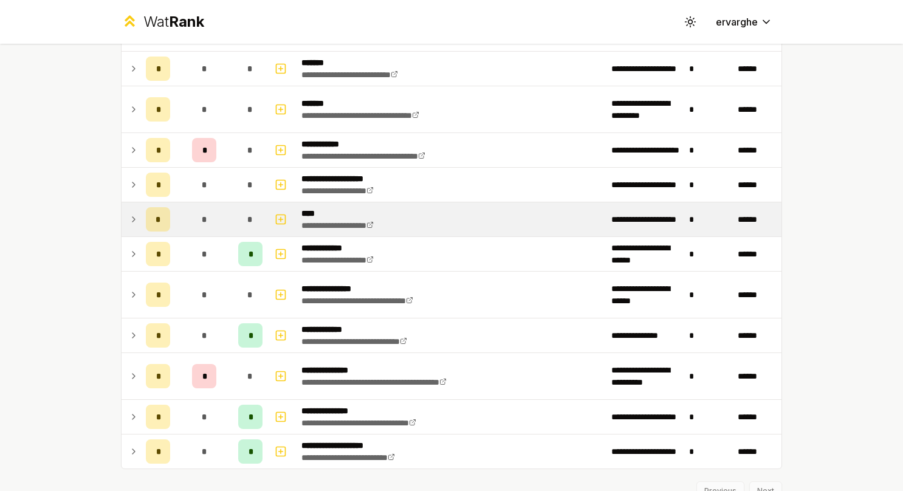
scroll to position [354, 0]
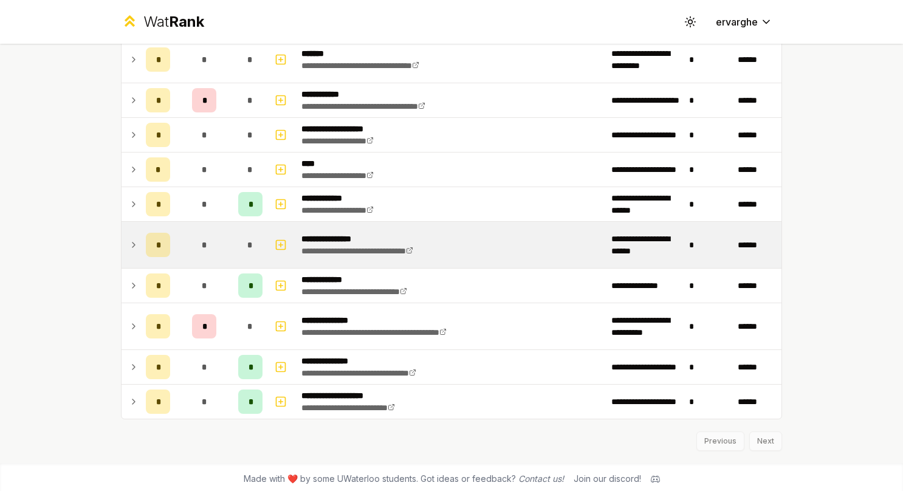
click at [129, 239] on icon at bounding box center [134, 245] width 10 height 15
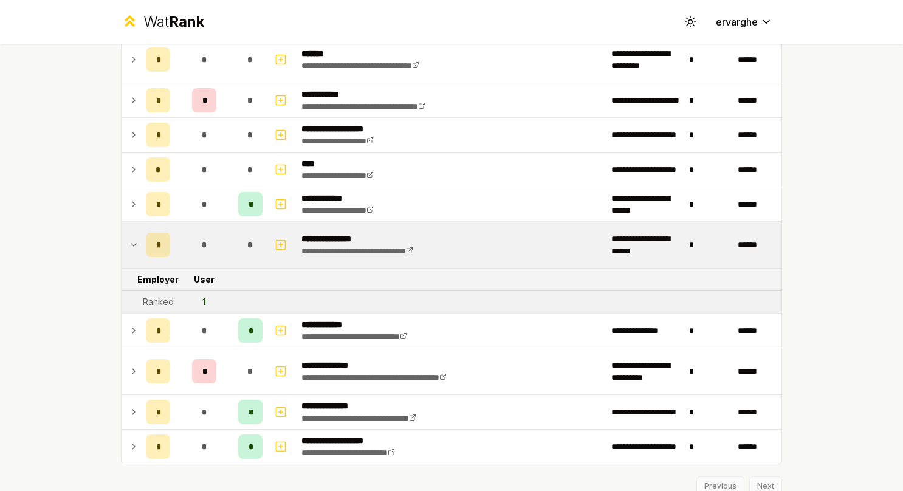
click at [129, 239] on icon at bounding box center [134, 245] width 10 height 15
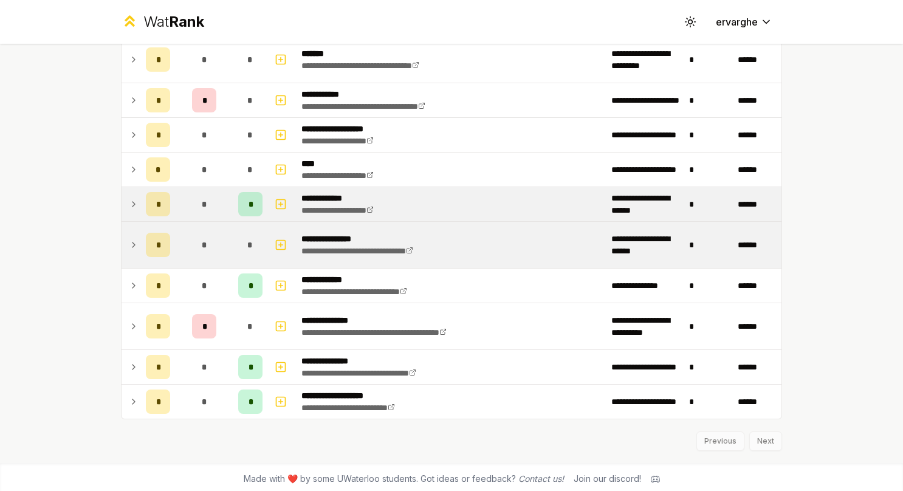
click at [129, 198] on icon at bounding box center [134, 204] width 10 height 15
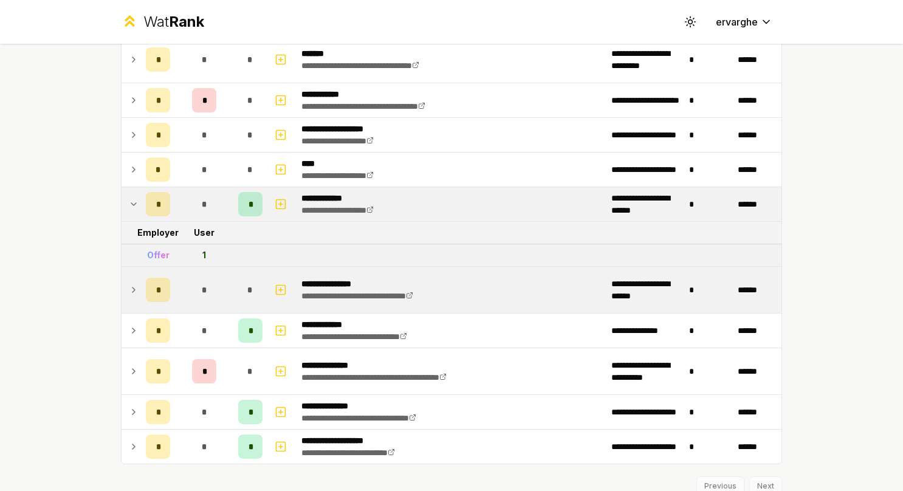
click at [129, 198] on icon at bounding box center [134, 204] width 10 height 15
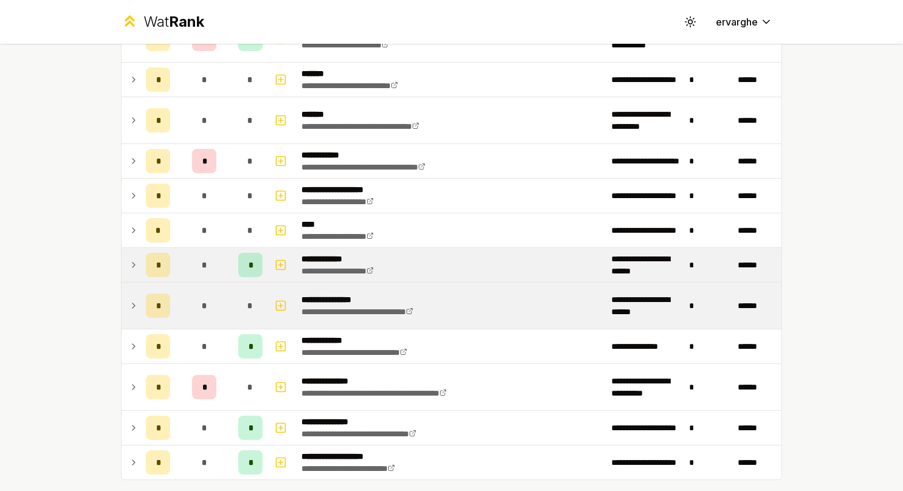
scroll to position [232, 0]
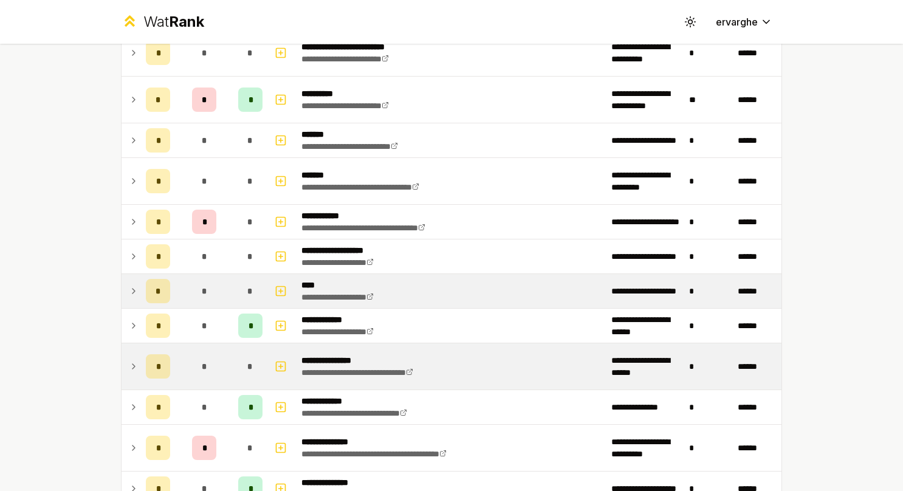
click at [132, 277] on td at bounding box center [131, 291] width 19 height 34
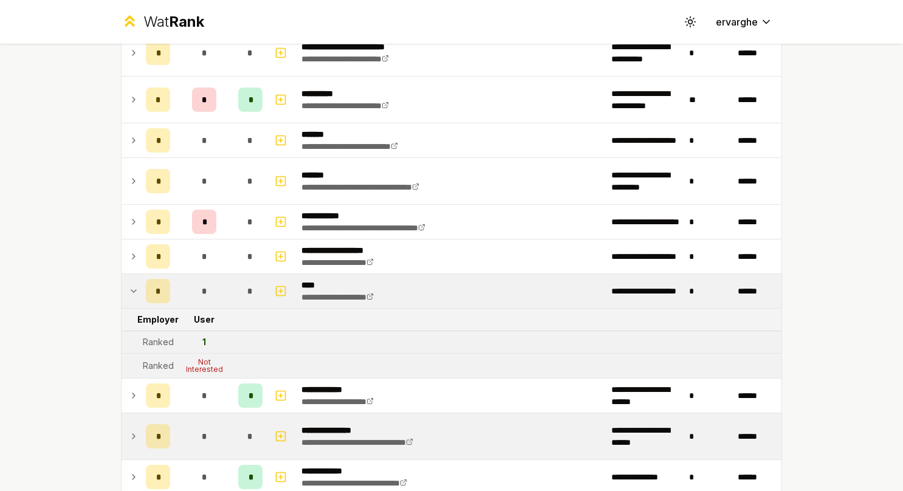
click at [131, 278] on td at bounding box center [131, 291] width 19 height 34
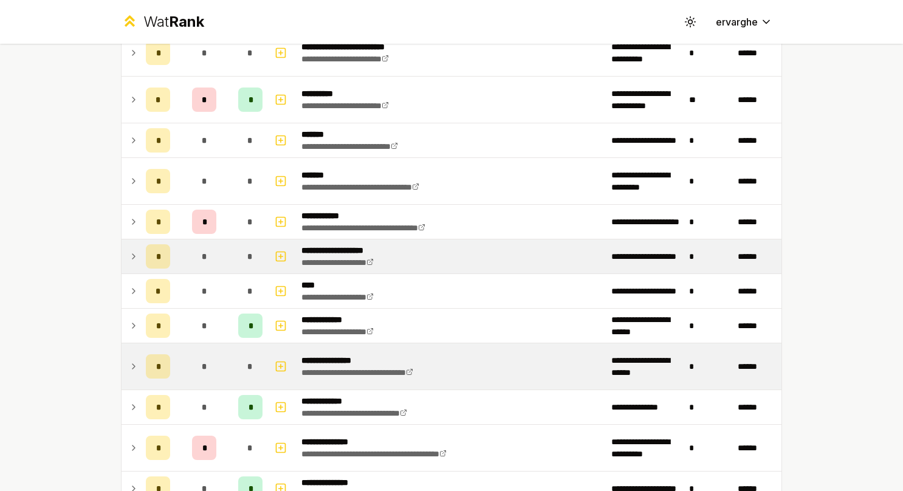
click at [129, 252] on icon at bounding box center [134, 256] width 10 height 15
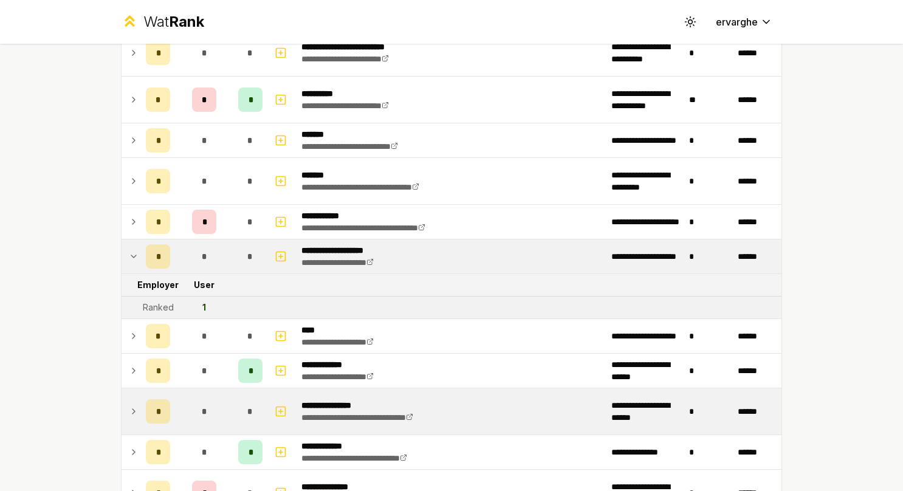
click at [129, 252] on icon at bounding box center [134, 256] width 10 height 15
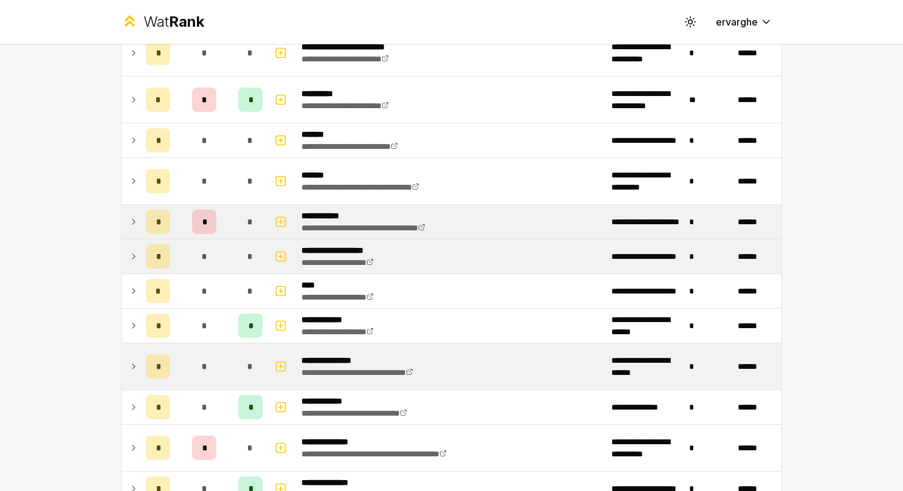
click at [129, 219] on icon at bounding box center [134, 221] width 10 height 15
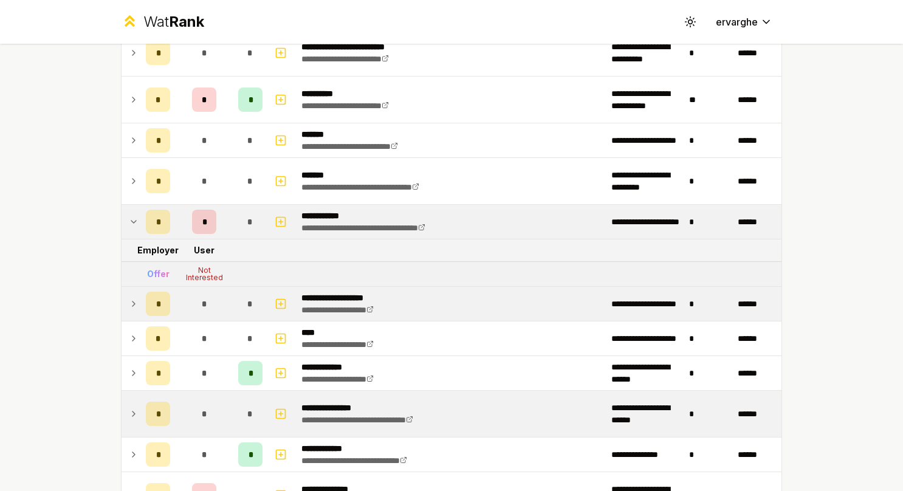
click at [131, 221] on icon at bounding box center [133, 222] width 5 height 2
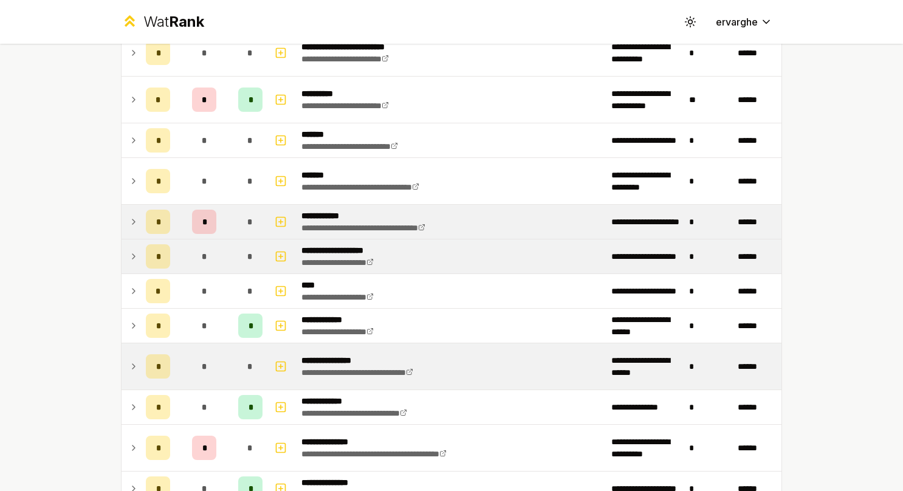
scroll to position [171, 0]
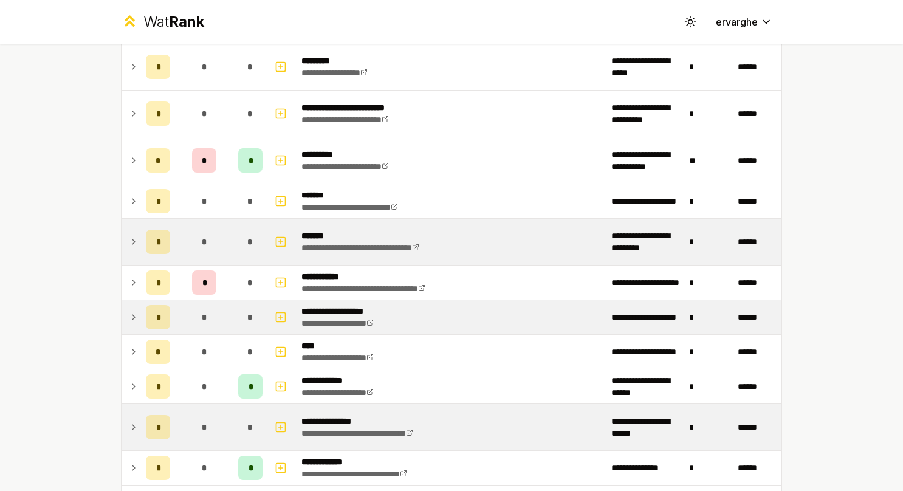
click at [130, 242] on icon at bounding box center [134, 242] width 10 height 15
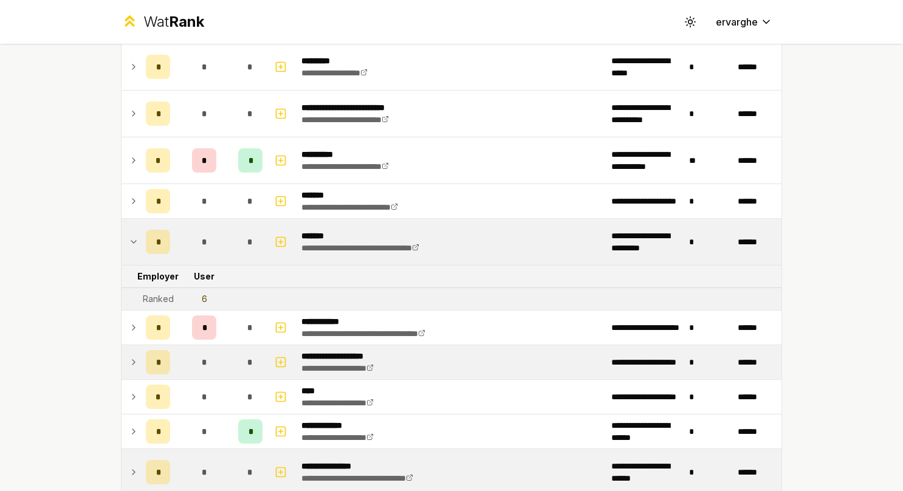
click at [130, 241] on icon at bounding box center [134, 242] width 10 height 15
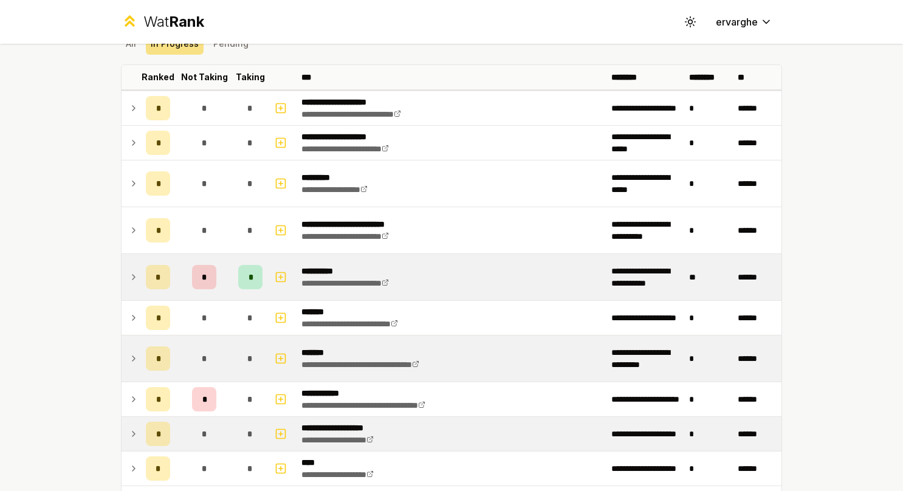
scroll to position [50, 0]
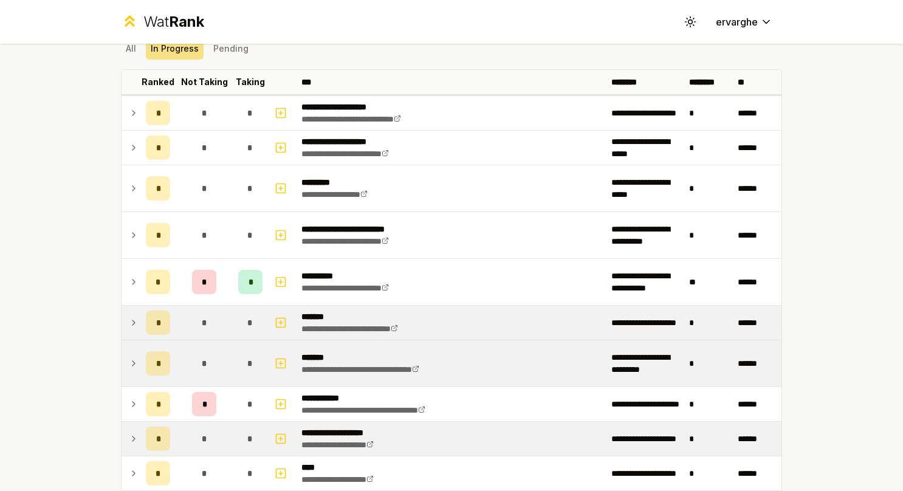
click at [129, 320] on icon at bounding box center [134, 322] width 10 height 15
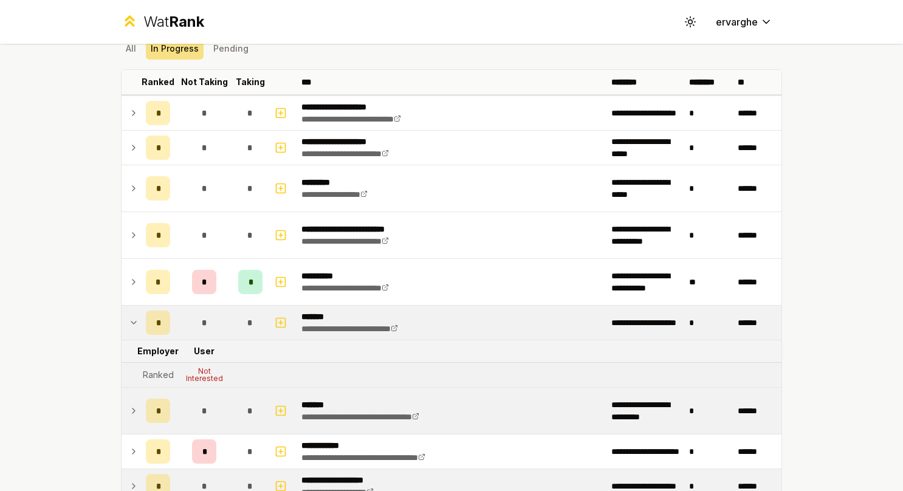
click at [129, 316] on icon at bounding box center [134, 322] width 10 height 15
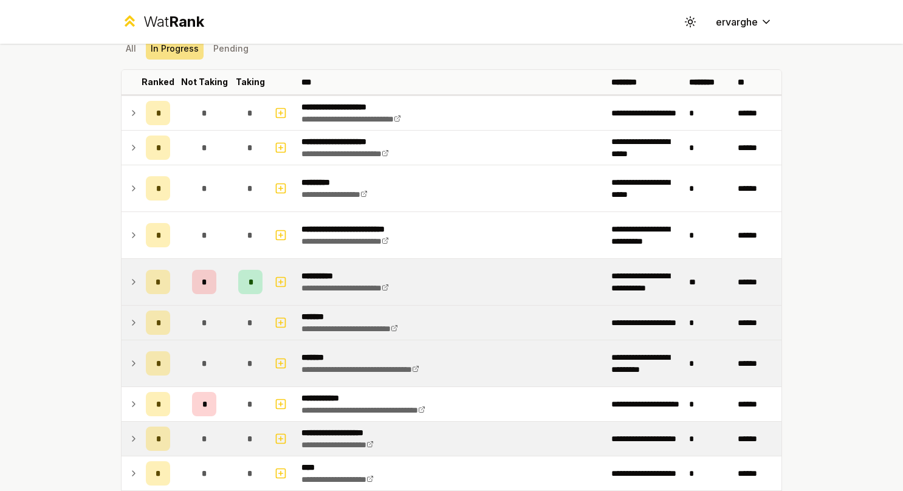
click at [131, 280] on icon at bounding box center [134, 282] width 10 height 15
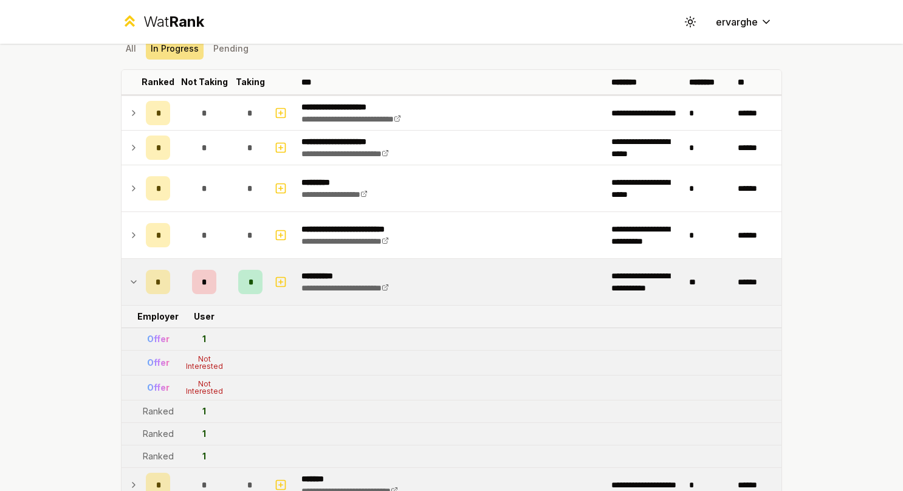
click at [131, 280] on icon at bounding box center [134, 282] width 10 height 15
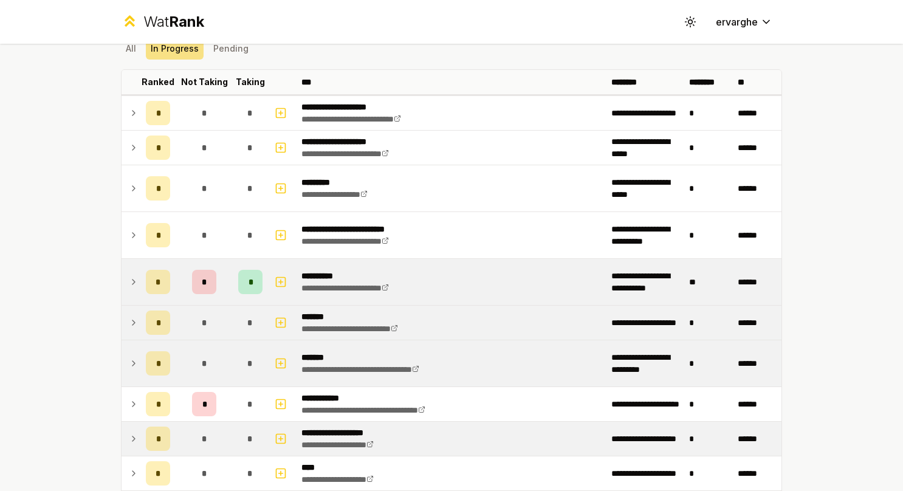
click at [131, 280] on icon at bounding box center [134, 282] width 10 height 15
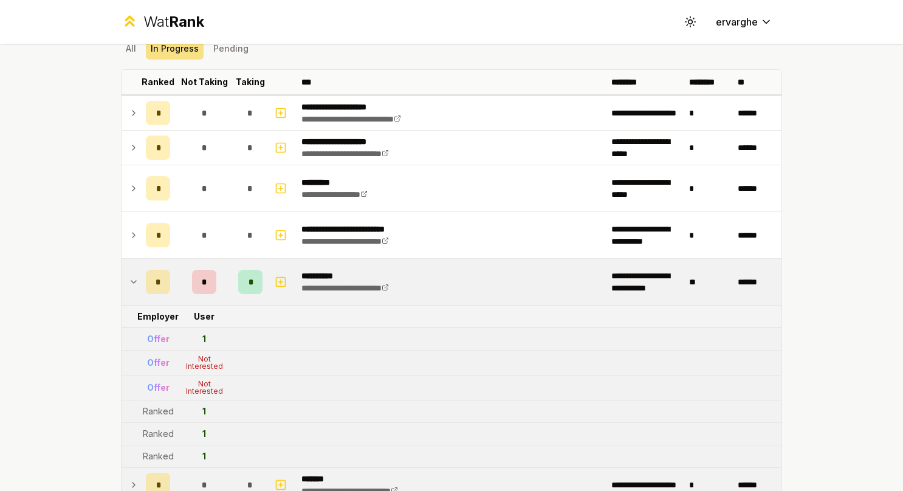
click at [158, 339] on div "Offer" at bounding box center [158, 339] width 22 height 12
click at [129, 284] on icon at bounding box center [134, 282] width 10 height 15
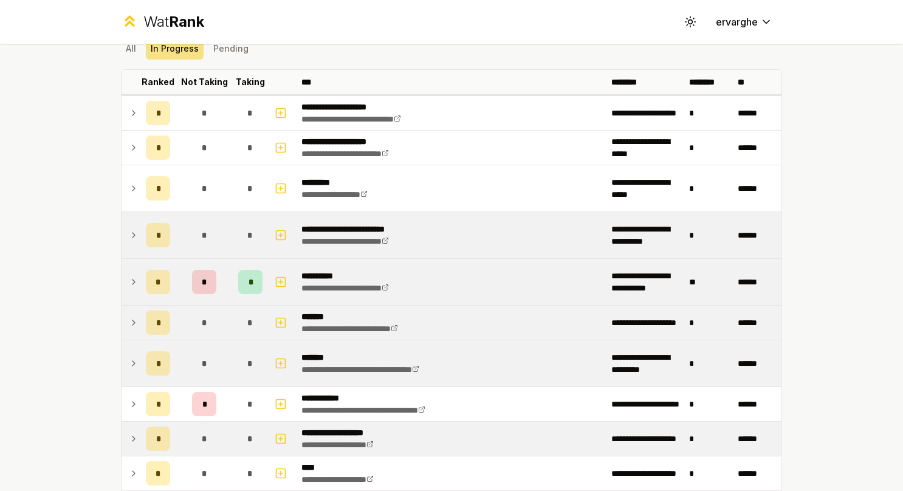
click at [130, 235] on icon at bounding box center [134, 235] width 10 height 15
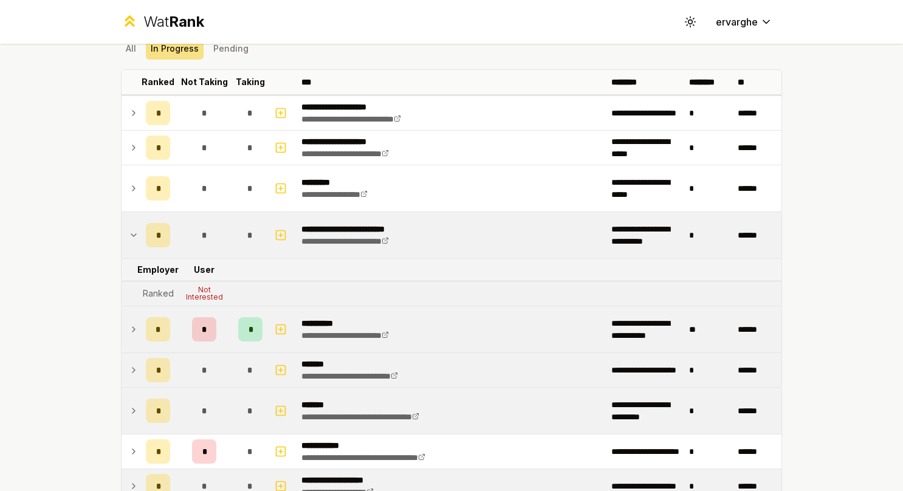
click at [130, 235] on icon at bounding box center [134, 235] width 10 height 15
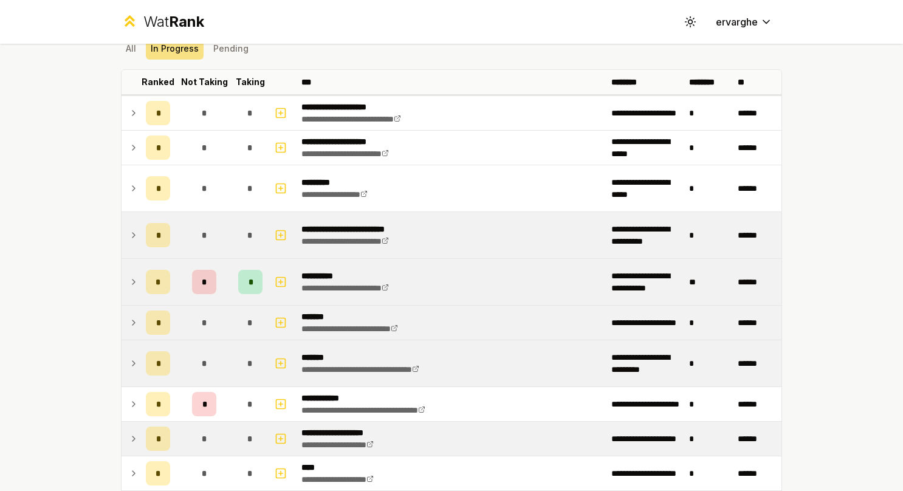
scroll to position [0, 0]
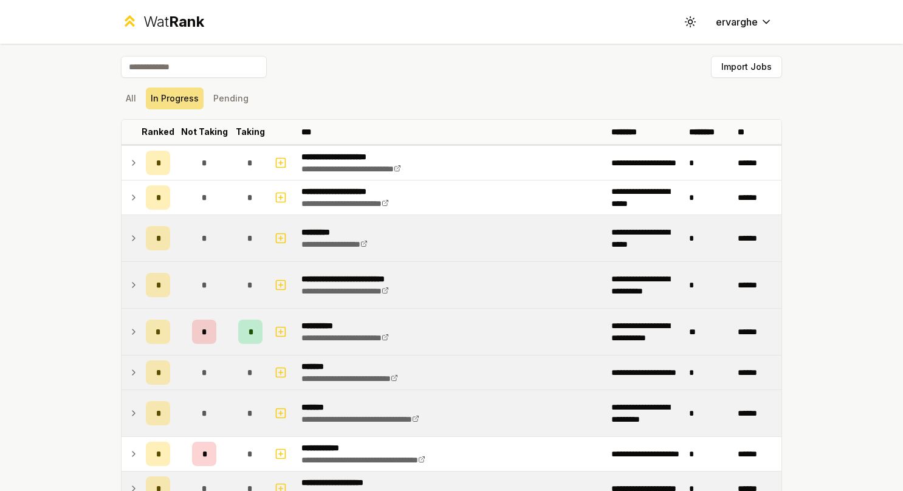
click at [132, 245] on td at bounding box center [131, 238] width 19 height 46
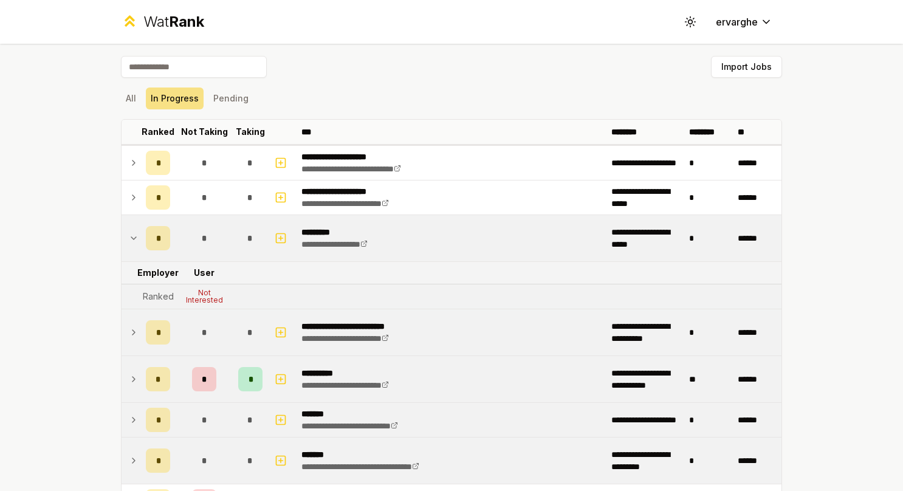
click at [132, 249] on td at bounding box center [131, 238] width 19 height 46
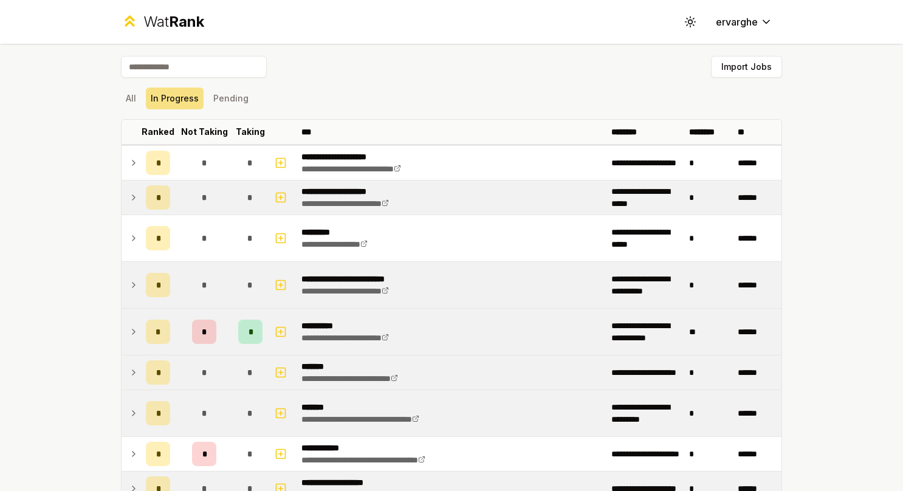
click at [141, 191] on td "*" at bounding box center [158, 197] width 34 height 34
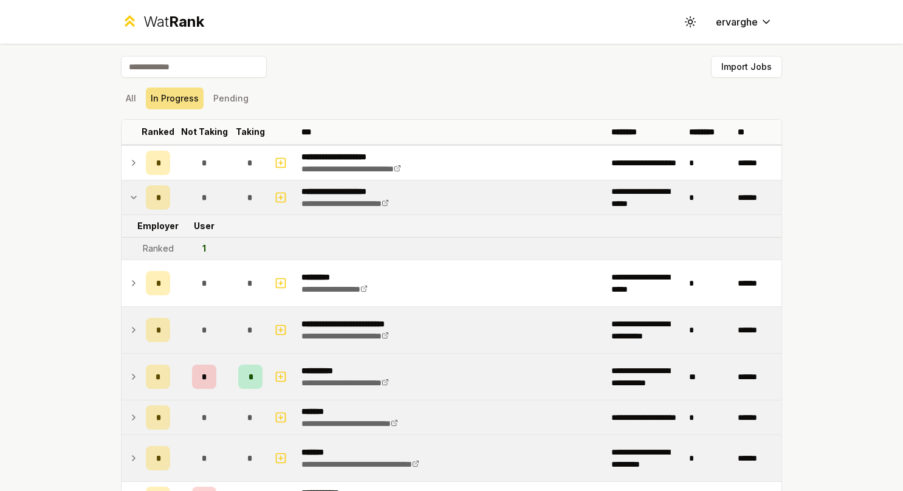
click at [141, 191] on td "*" at bounding box center [158, 197] width 34 height 34
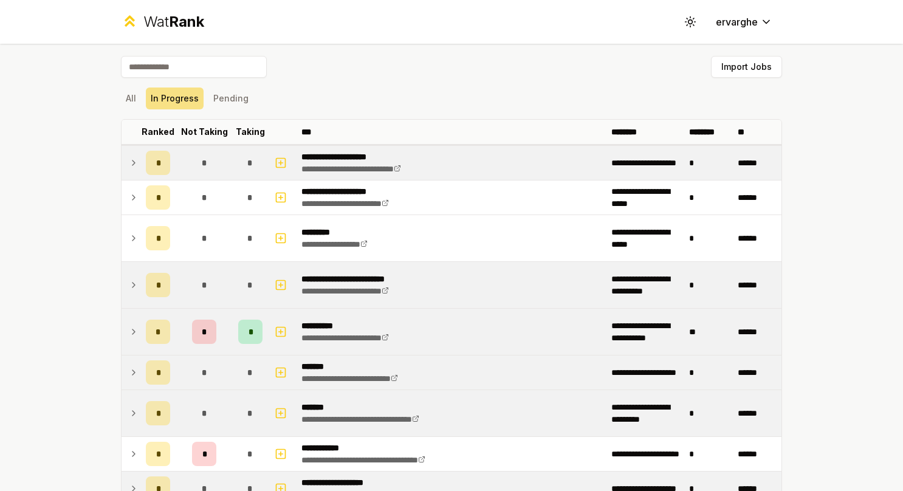
click at [123, 168] on td at bounding box center [131, 163] width 19 height 34
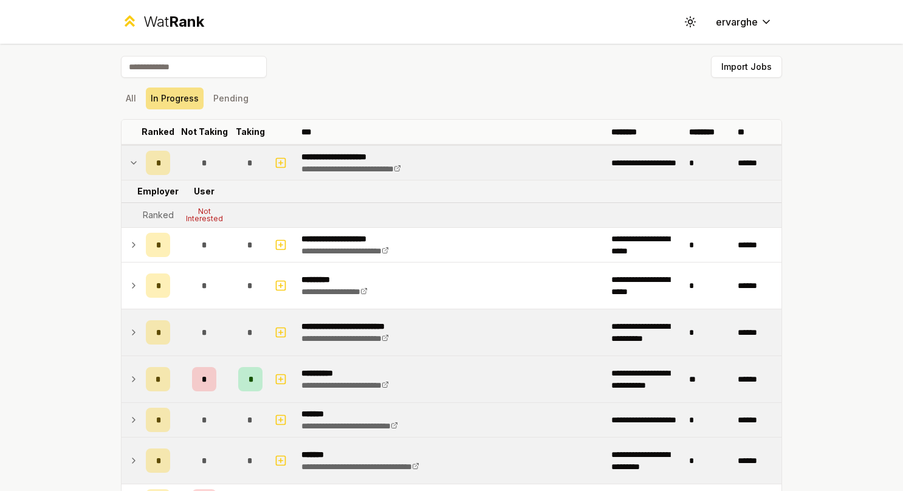
click at [123, 168] on td at bounding box center [131, 163] width 19 height 34
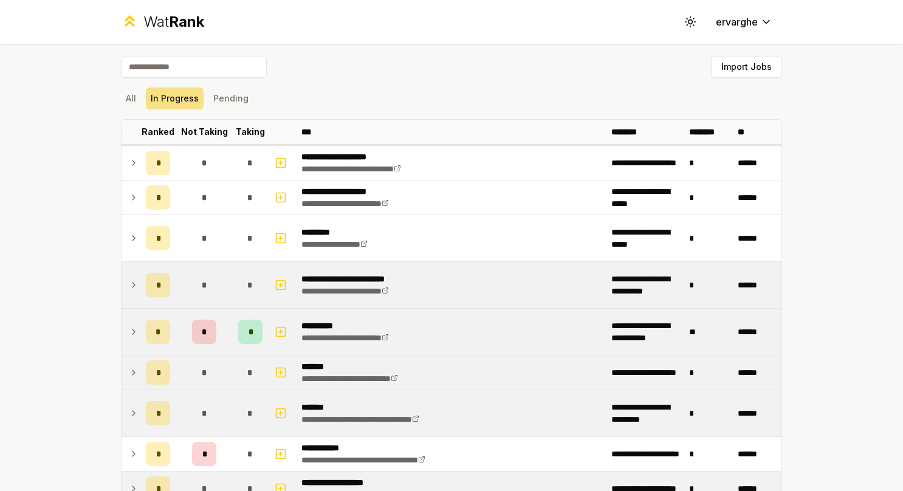
click at [141, 338] on td "*" at bounding box center [158, 332] width 34 height 46
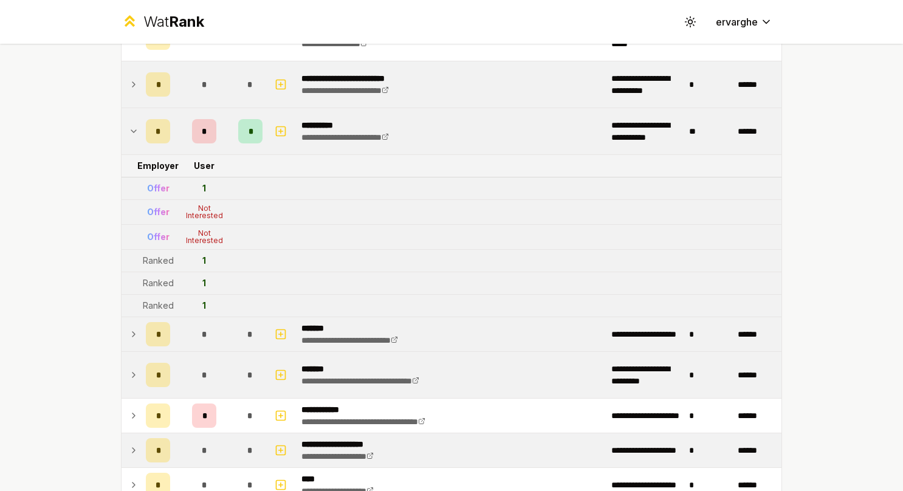
scroll to position [182, 0]
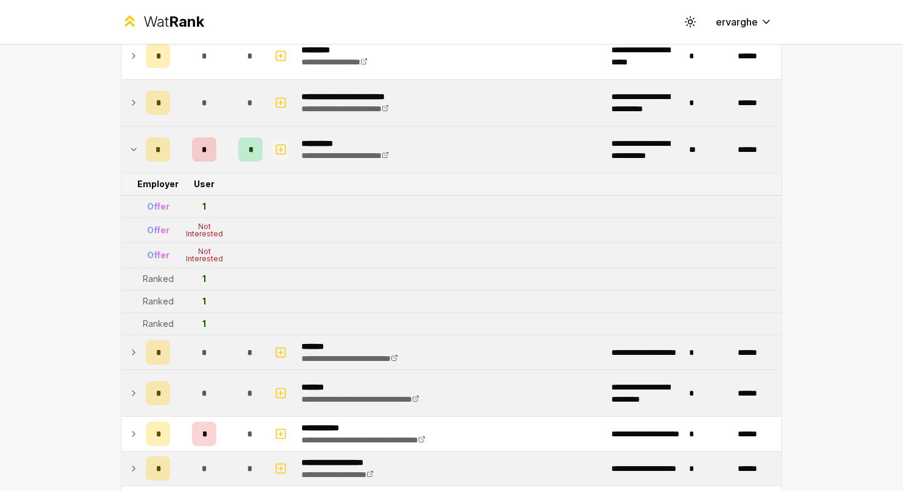
click at [275, 142] on icon "button" at bounding box center [281, 149] width 12 height 15
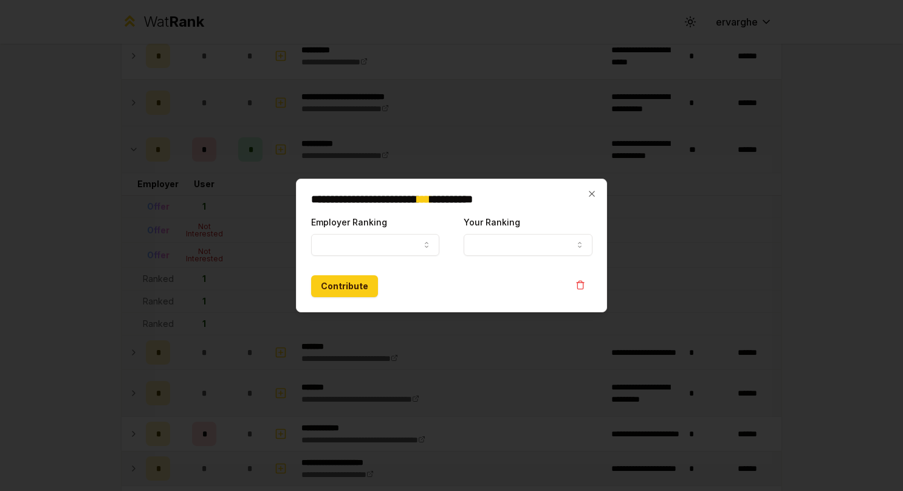
select select
click at [396, 248] on button "Employer Ranking" at bounding box center [375, 245] width 128 height 22
click at [363, 250] on button "Ranked" at bounding box center [375, 245] width 128 height 22
select select "*****"
click at [430, 198] on span "*" at bounding box center [423, 199] width 13 height 11
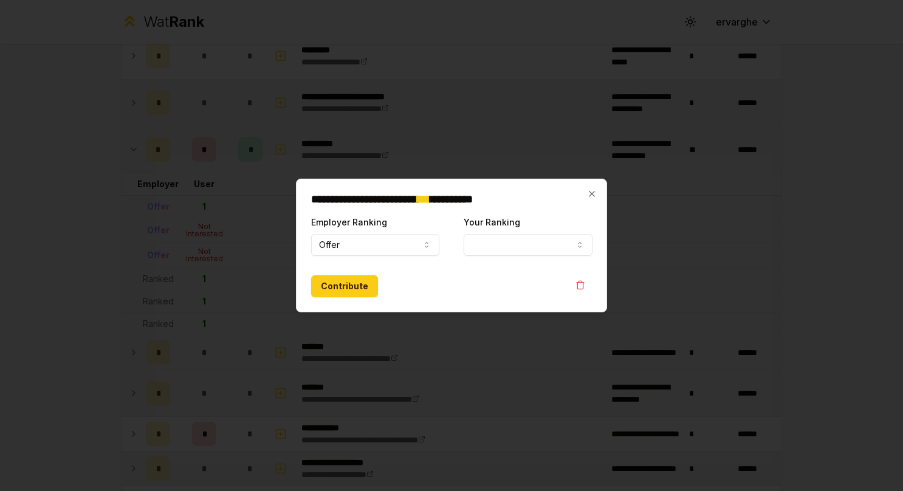
click at [583, 284] on icon "button" at bounding box center [580, 285] width 10 height 10
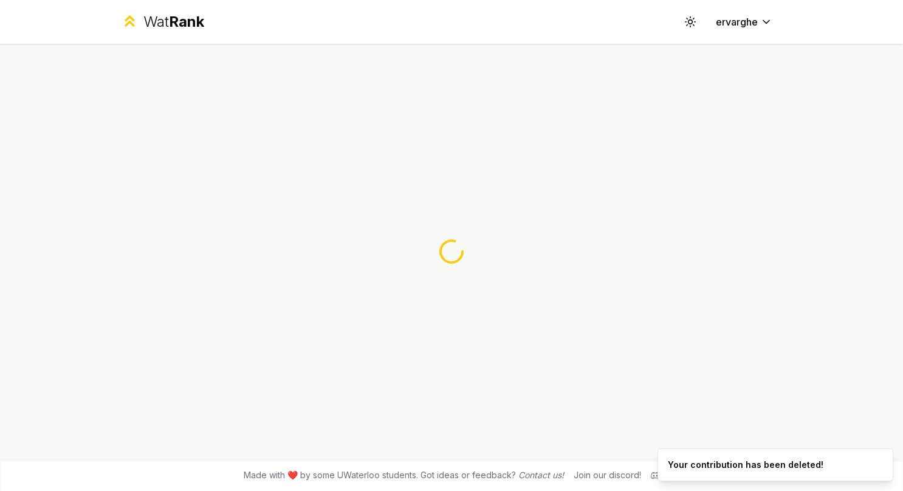
scroll to position [0, 0]
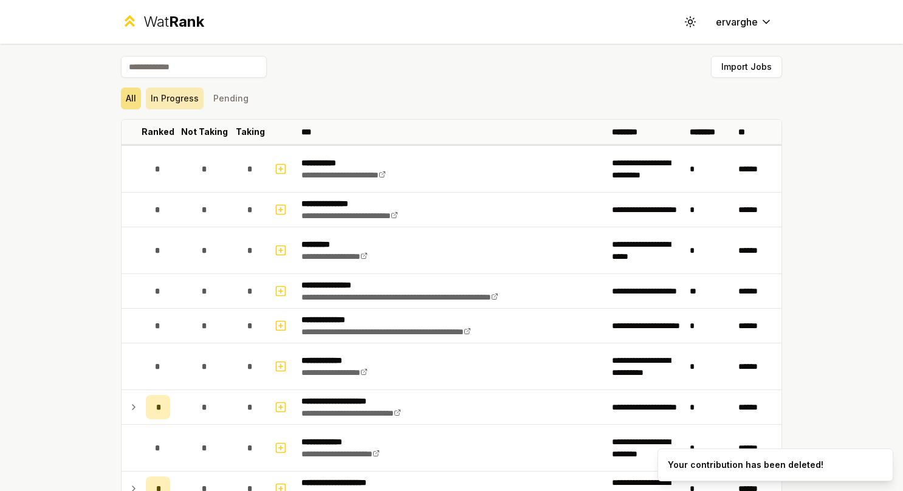
click at [188, 99] on button "In Progress" at bounding box center [175, 98] width 58 height 22
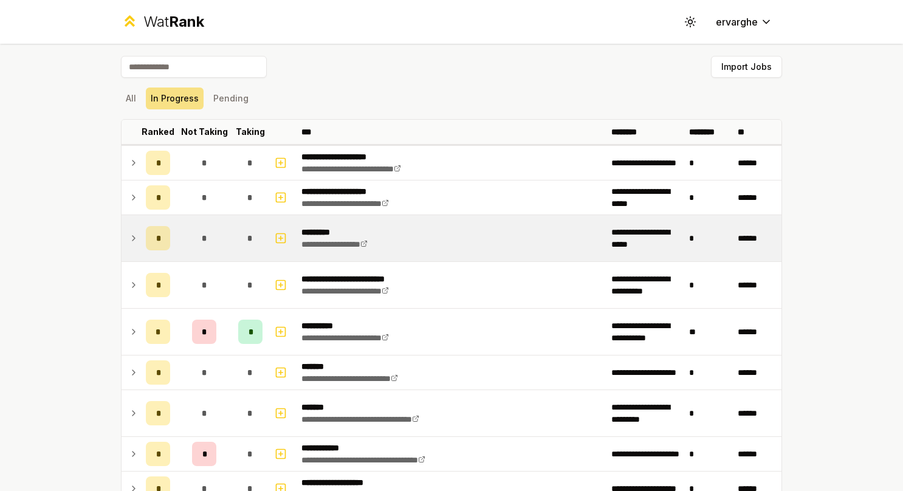
click at [129, 241] on icon at bounding box center [134, 238] width 10 height 15
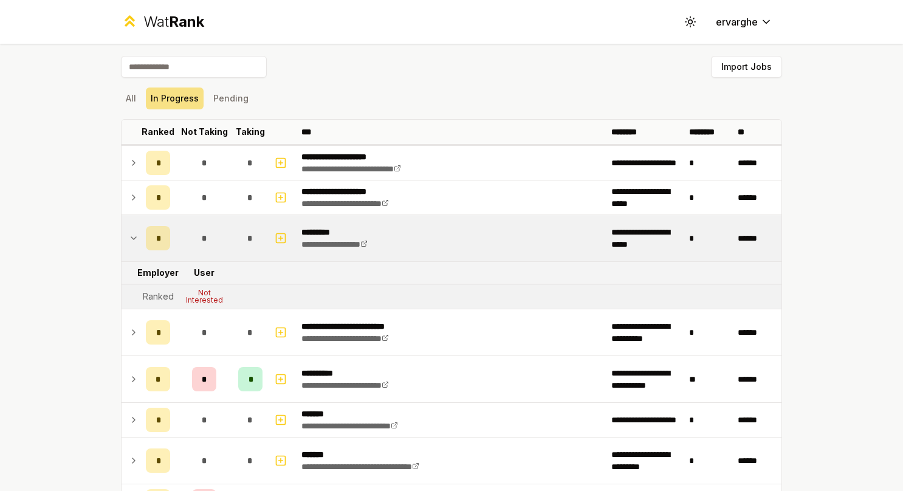
click at [129, 241] on icon at bounding box center [134, 238] width 10 height 15
